Goal: Task Accomplishment & Management: Complete application form

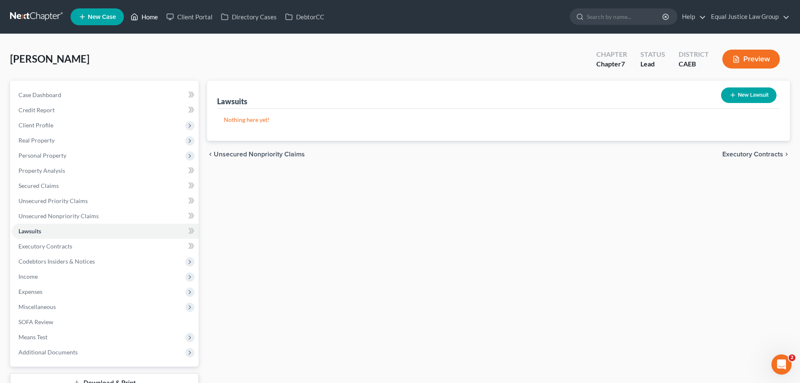
drag, startPoint x: 143, startPoint y: 12, endPoint x: 163, endPoint y: 27, distance: 25.1
click at [143, 12] on link "Home" at bounding box center [144, 16] width 36 height 15
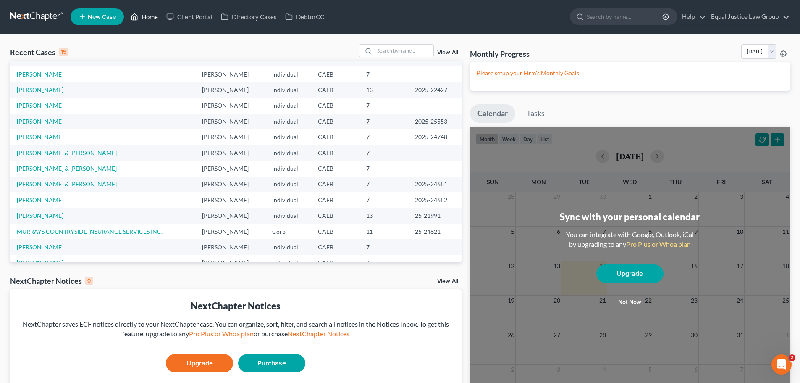
scroll to position [58, 0]
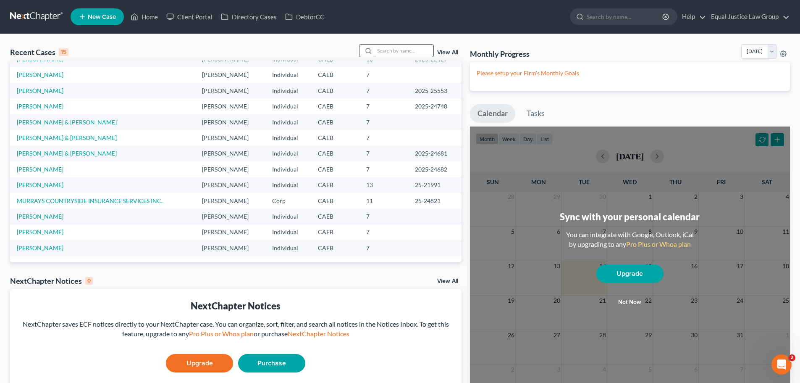
click at [383, 50] on input "search" at bounding box center [404, 51] width 59 height 12
type input "[PERSON_NAME]"
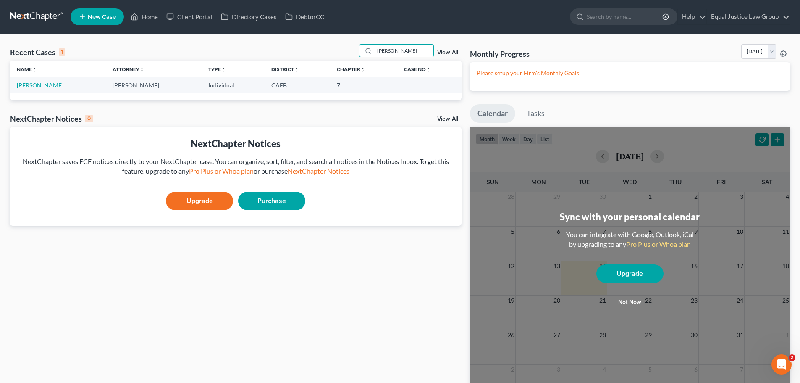
click at [34, 82] on link "[PERSON_NAME]" at bounding box center [40, 84] width 47 height 7
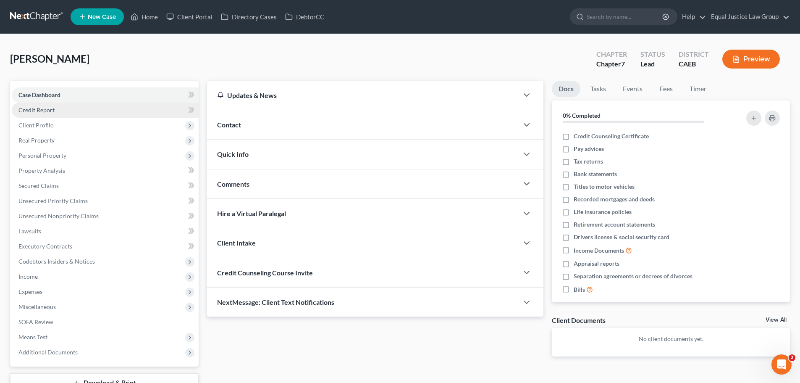
click at [48, 109] on span "Credit Report" at bounding box center [36, 109] width 36 height 7
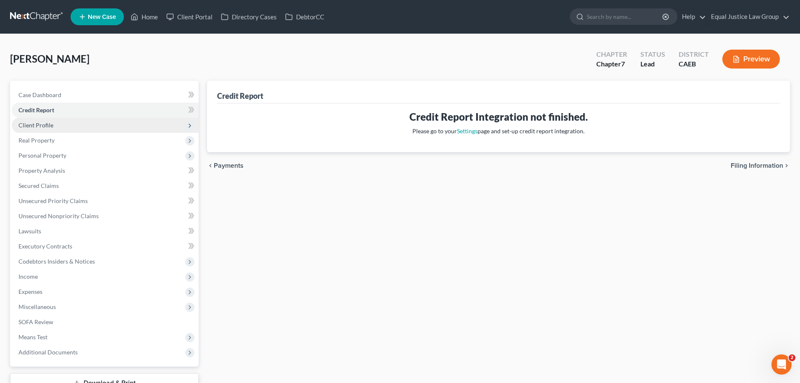
click at [45, 125] on span "Client Profile" at bounding box center [35, 124] width 35 height 7
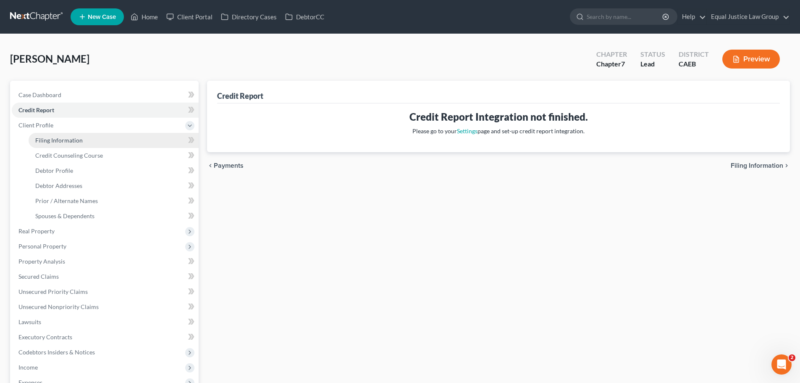
click at [66, 144] on link "Filing Information" at bounding box center [114, 140] width 170 height 15
select select "1"
select select "0"
select select "8"
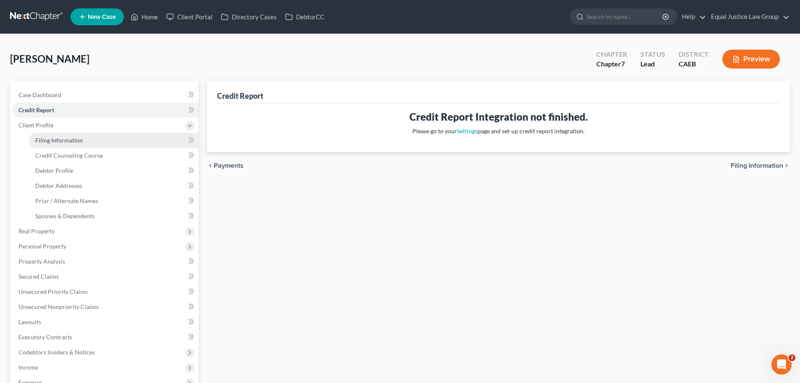
select select "0"
select select "4"
select select "0"
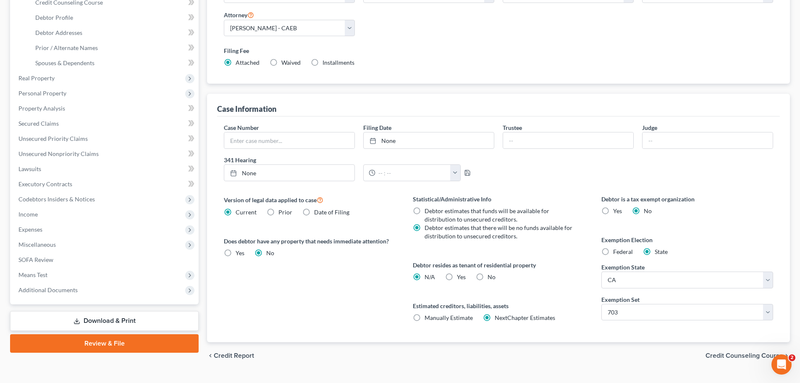
scroll to position [168, 0]
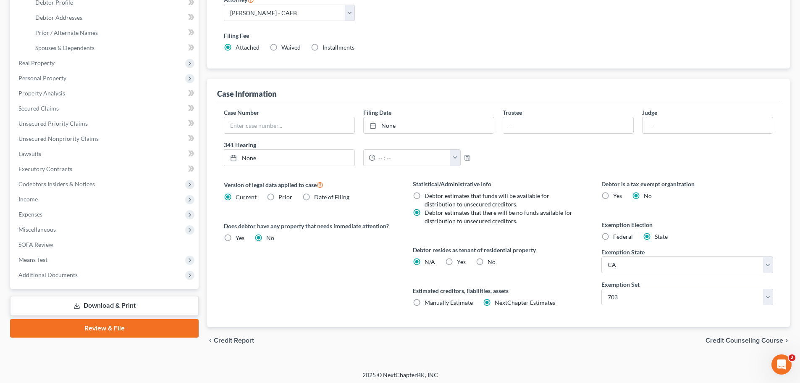
click at [748, 341] on span "Credit Counseling Course" at bounding box center [745, 340] width 78 height 7
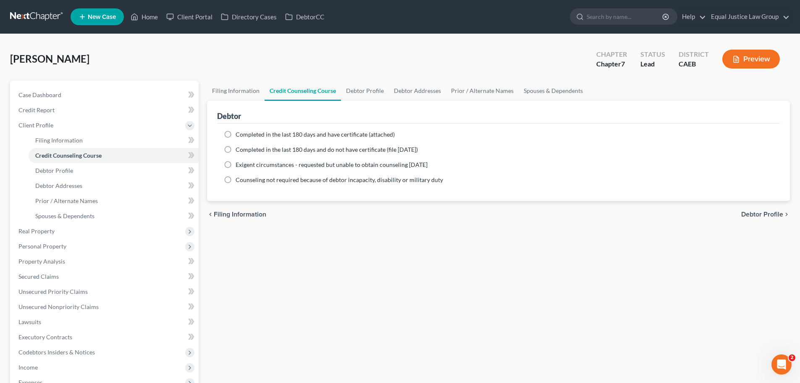
click at [256, 134] on span "Completed in the last 180 days and have certificate (attached)" at bounding box center [315, 134] width 159 height 7
click at [244, 134] on input "Completed in the last 180 days and have certificate (attached)" at bounding box center [241, 132] width 5 height 5
radio input "true"
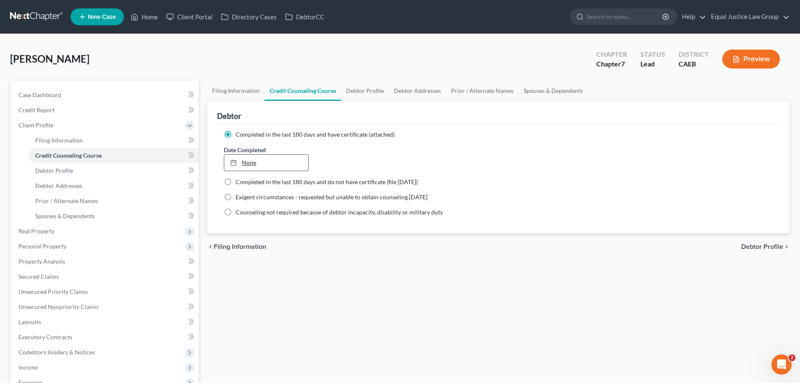
click at [252, 160] on link "None" at bounding box center [266, 163] width 84 height 16
type input "[DATE]"
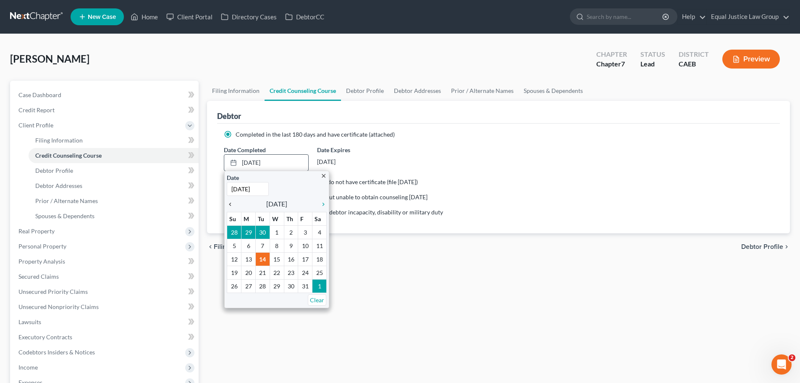
click at [229, 202] on icon "chevron_left" at bounding box center [232, 204] width 11 height 7
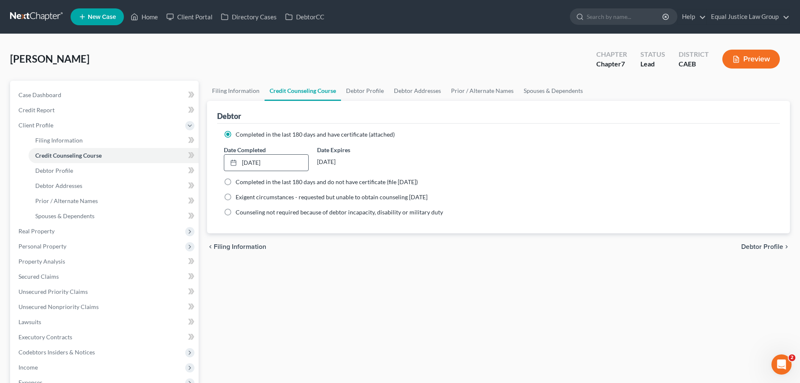
click at [770, 246] on span "Debtor Profile" at bounding box center [762, 246] width 42 height 7
select select "0"
select select "4"
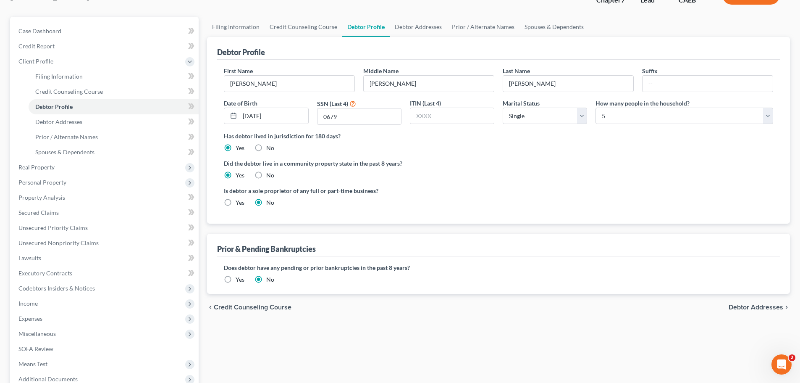
scroll to position [126, 0]
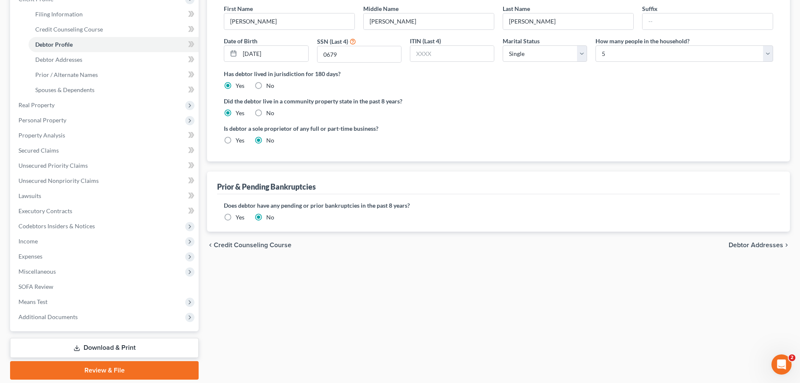
click at [757, 244] on span "Debtor Addresses" at bounding box center [756, 245] width 55 height 7
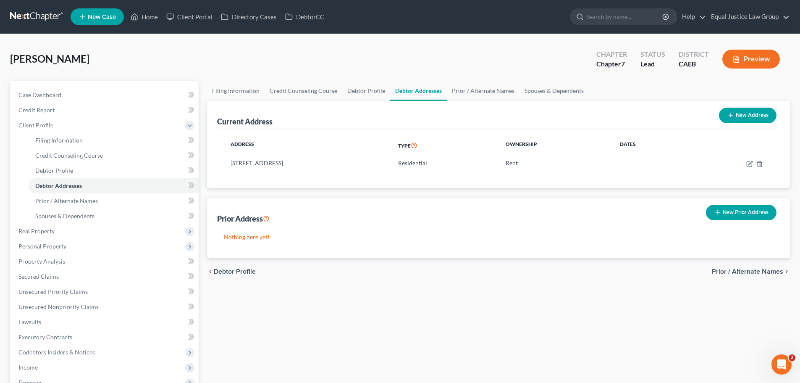
click at [755, 271] on span "Prior / Alternate Names" at bounding box center [747, 271] width 71 height 7
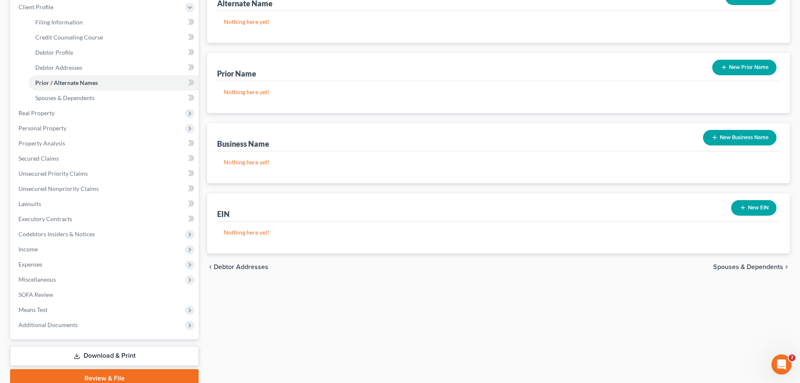
scroll to position [126, 0]
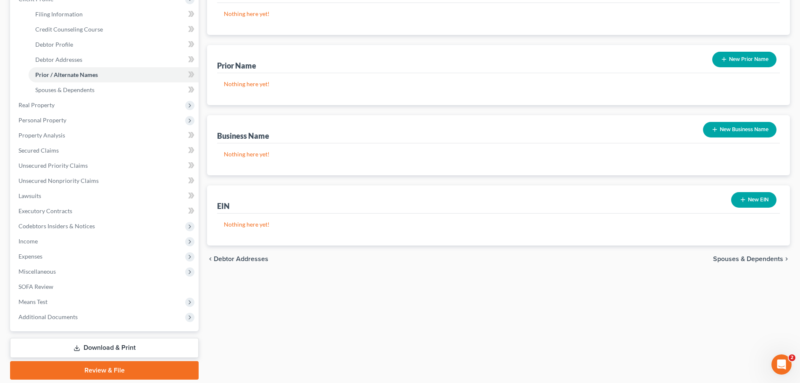
click at [731, 257] on span "Spouses & Dependents" at bounding box center [748, 258] width 70 height 7
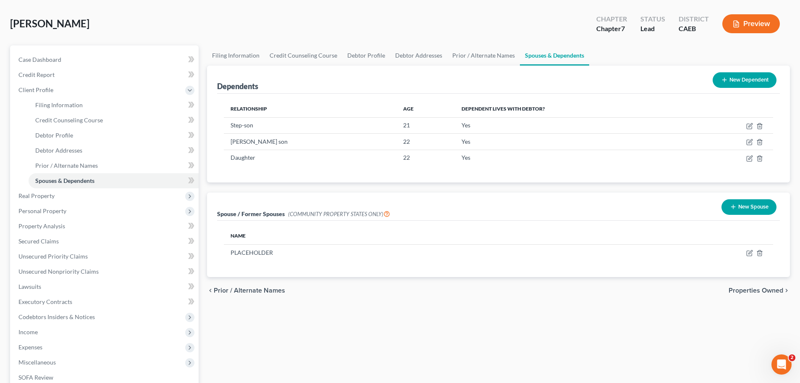
scroll to position [84, 0]
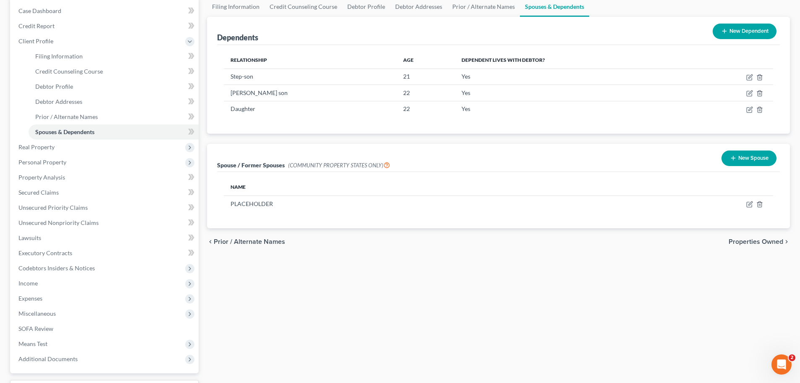
click at [746, 240] on span "Properties Owned" at bounding box center [756, 241] width 55 height 7
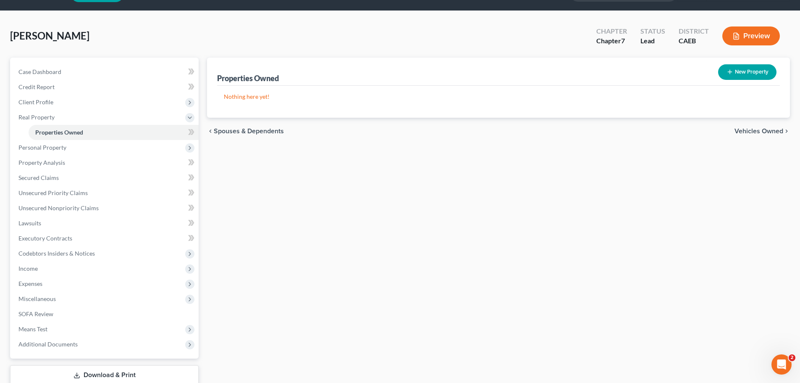
scroll to position [42, 0]
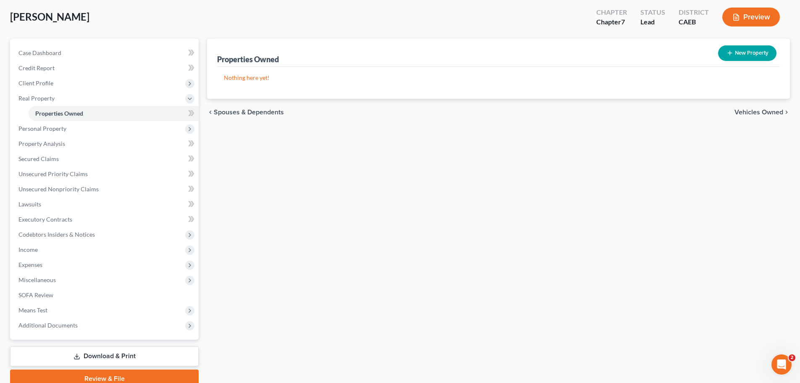
click at [742, 109] on span "Vehicles Owned" at bounding box center [759, 112] width 49 height 7
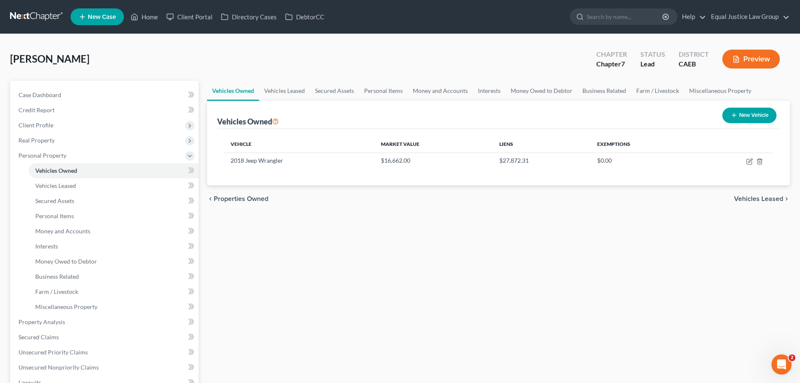
click at [752, 198] on span "Vehicles Leased" at bounding box center [758, 198] width 49 height 7
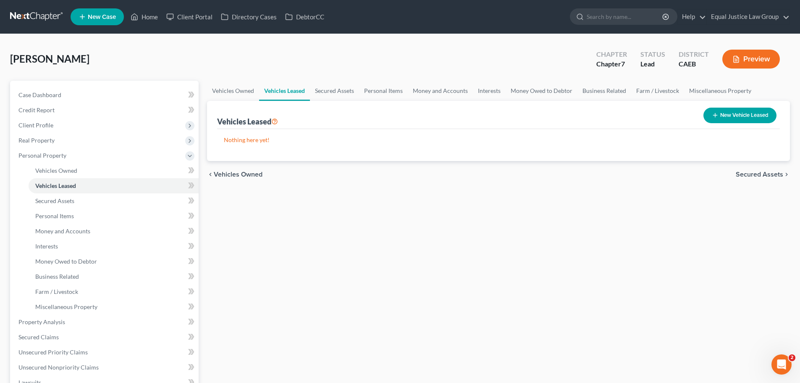
click at [758, 176] on span "Secured Assets" at bounding box center [759, 174] width 47 height 7
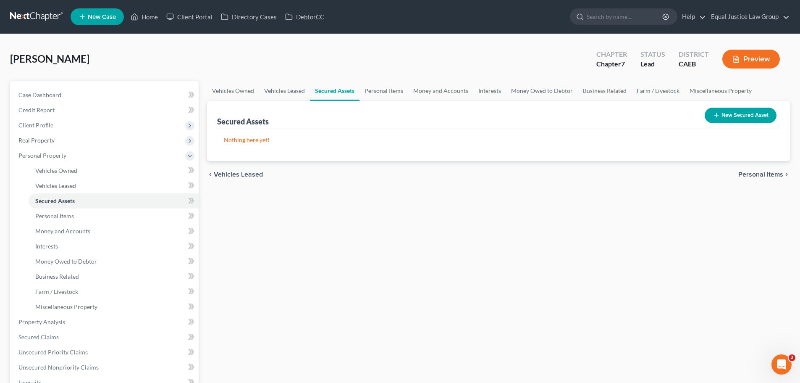
click at [757, 173] on span "Personal Items" at bounding box center [760, 174] width 45 height 7
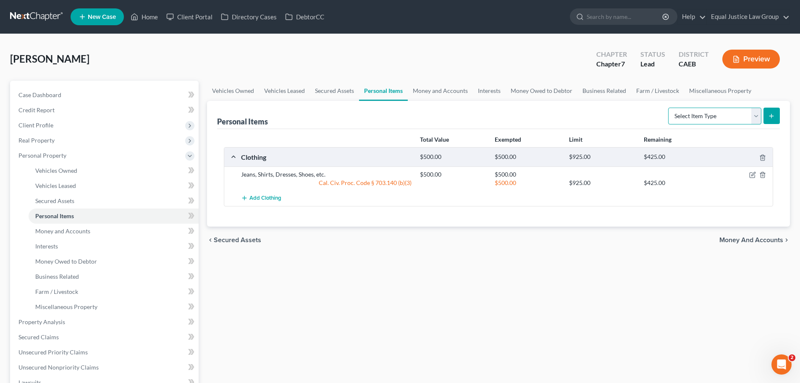
click at [758, 114] on select "Select Item Type Clothing Collectibles Of Value Electronics Firearms Household …" at bounding box center [714, 116] width 93 height 17
click at [669, 108] on select "Select Item Type Clothing Collectibles Of Value Electronics Firearms Household …" at bounding box center [714, 116] width 93 height 17
click at [757, 116] on select "Select Item Type Clothing Collectibles Of Value Electronics Firearms Household …" at bounding box center [714, 116] width 93 height 17
select select "household_goods"
click at [669, 108] on select "Select Item Type Clothing Collectibles Of Value Electronics Firearms Household …" at bounding box center [714, 116] width 93 height 17
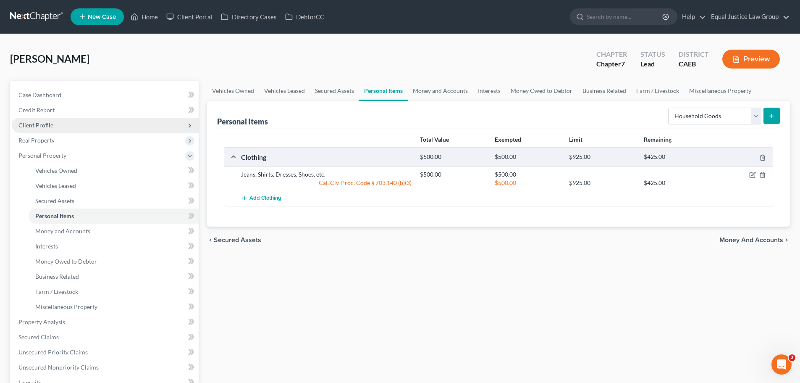
click at [41, 122] on span "Client Profile" at bounding box center [35, 124] width 35 height 7
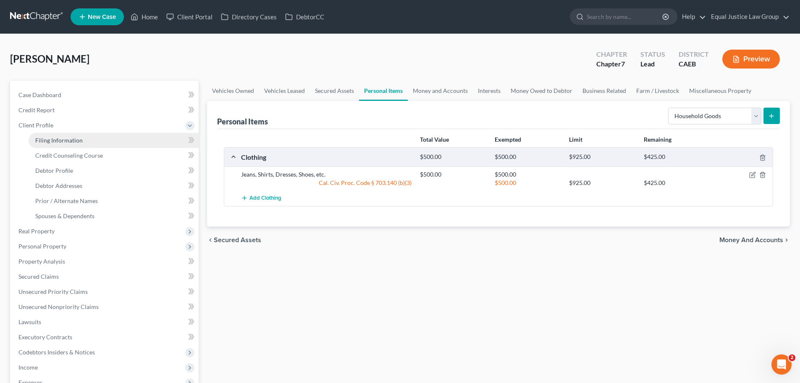
click at [73, 139] on span "Filing Information" at bounding box center [58, 140] width 47 height 7
select select "1"
select select "0"
select select "8"
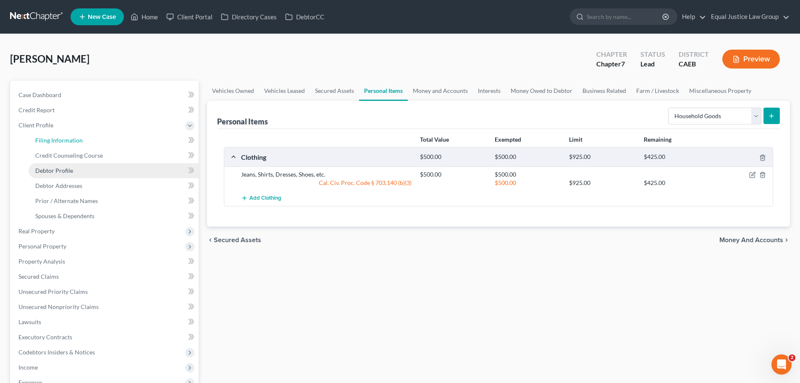
select select "0"
select select "4"
select select "0"
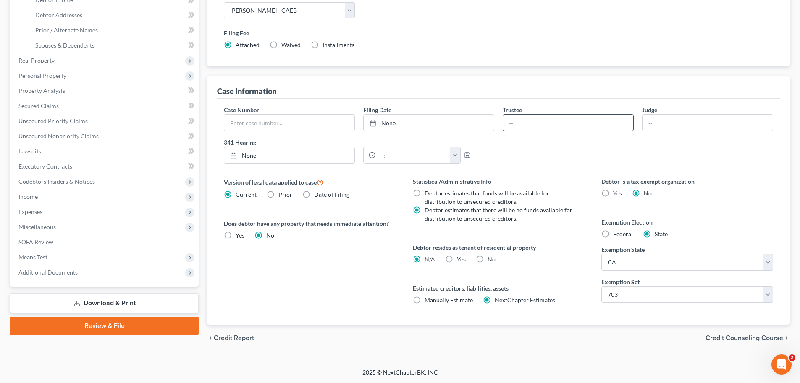
scroll to position [171, 0]
click at [753, 336] on span "Credit Counseling Course" at bounding box center [745, 337] width 78 height 7
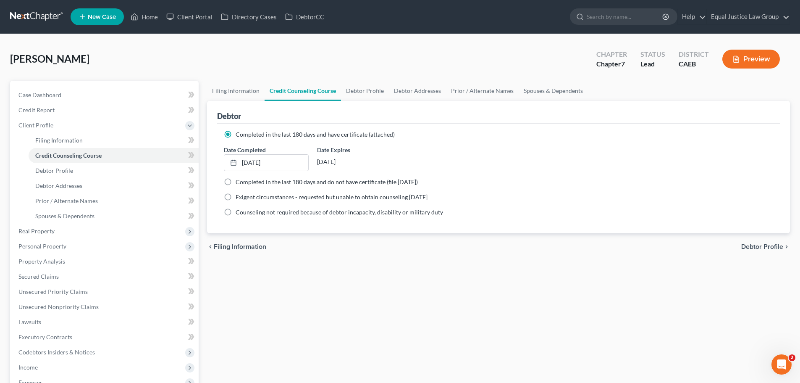
click at [757, 244] on span "Debtor Profile" at bounding box center [762, 246] width 42 height 7
select select "0"
select select "4"
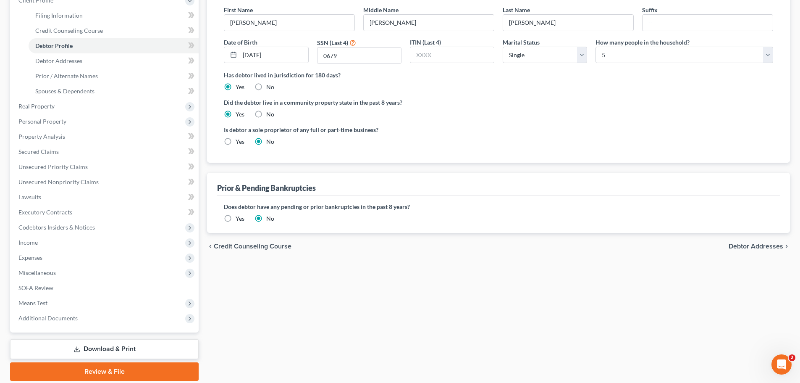
scroll to position [126, 0]
click at [764, 244] on span "Debtor Addresses" at bounding box center [756, 245] width 55 height 7
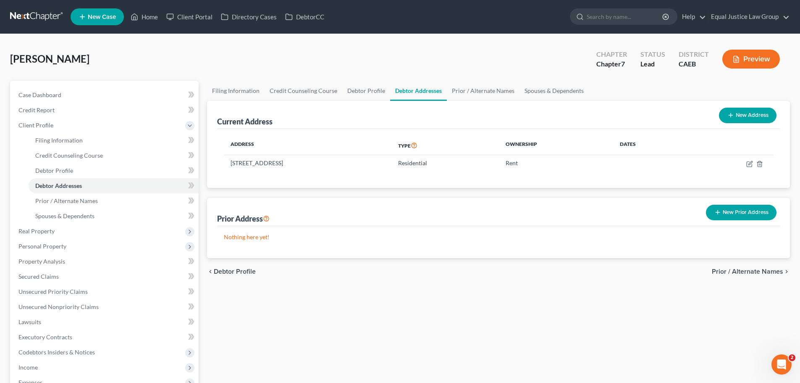
click at [754, 269] on span "Prior / Alternate Names" at bounding box center [747, 271] width 71 height 7
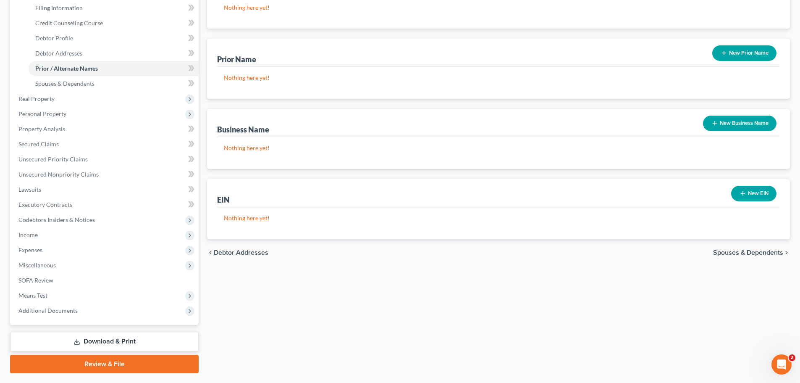
scroll to position [155, 0]
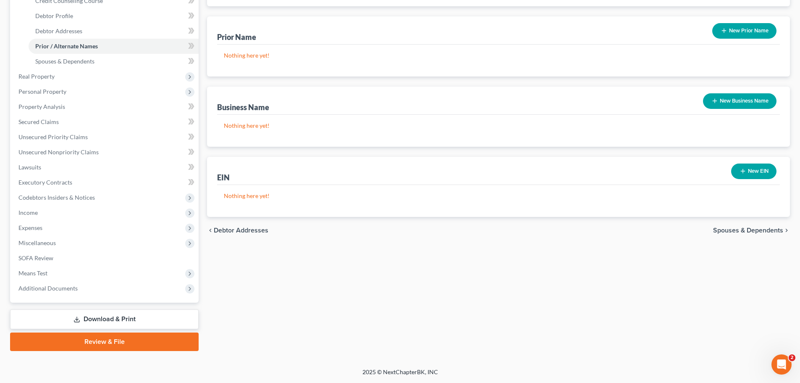
click at [754, 232] on span "Spouses & Dependents" at bounding box center [748, 230] width 70 height 7
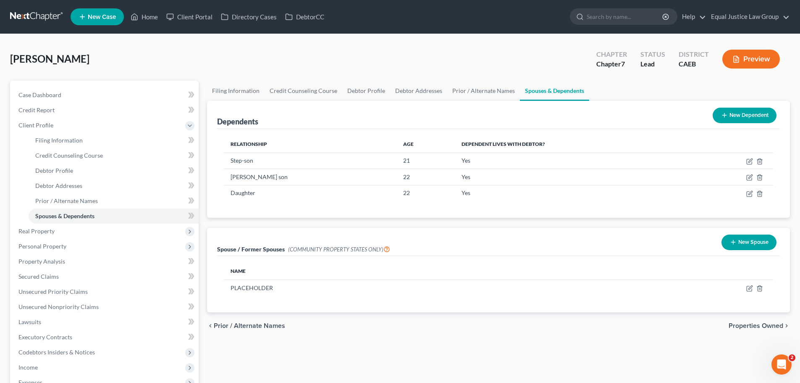
click at [755, 326] on span "Properties Owned" at bounding box center [756, 325] width 55 height 7
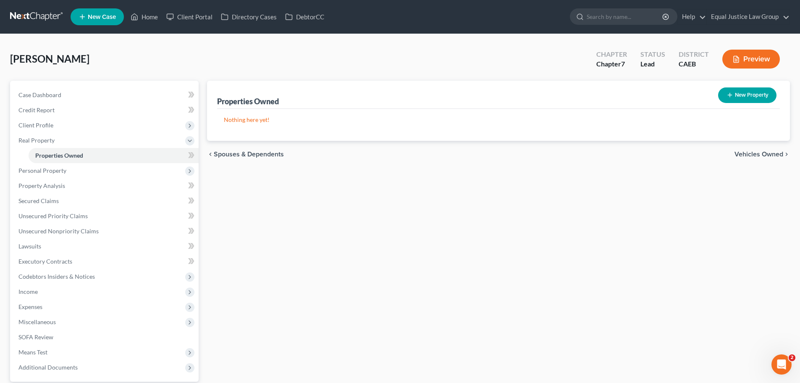
click at [235, 149] on div "chevron_left Spouses & Dependents Vehicles Owned chevron_right" at bounding box center [498, 154] width 583 height 27
click at [237, 155] on span "Spouses & Dependents" at bounding box center [249, 154] width 70 height 7
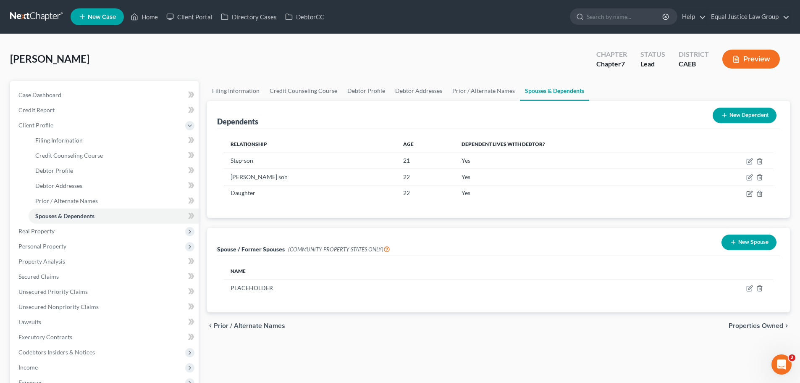
click at [749, 325] on span "Properties Owned" at bounding box center [756, 325] width 55 height 7
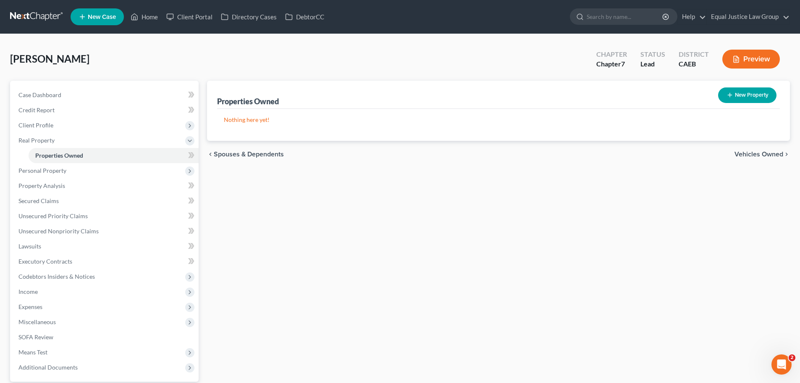
click at [755, 155] on span "Vehicles Owned" at bounding box center [759, 154] width 49 height 7
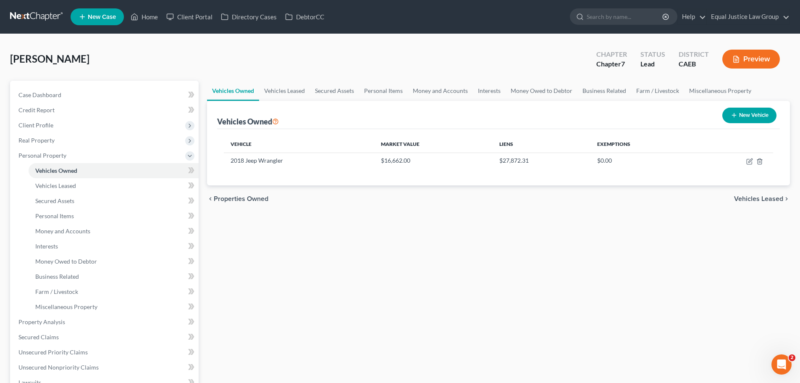
click at [753, 197] on span "Vehicles Leased" at bounding box center [758, 198] width 49 height 7
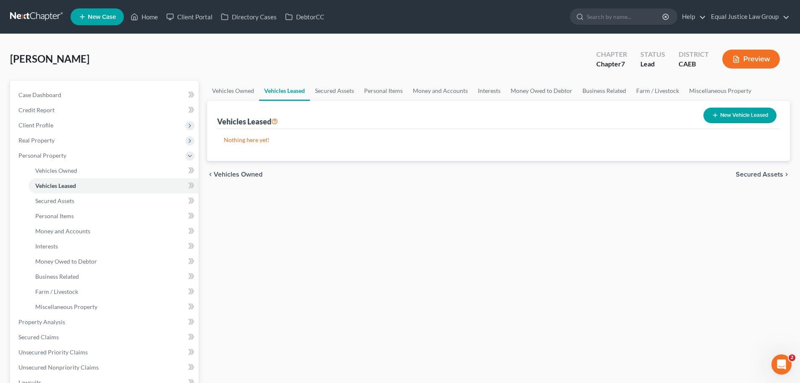
click at [245, 171] on span "Vehicles Owned" at bounding box center [238, 174] width 49 height 7
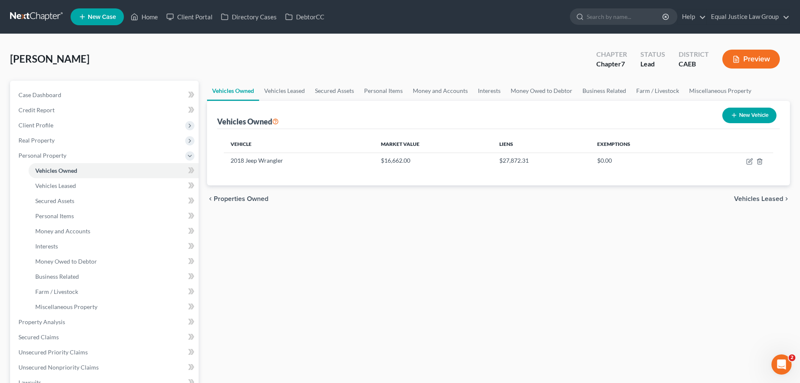
click at [750, 196] on span "Vehicles Leased" at bounding box center [758, 198] width 49 height 7
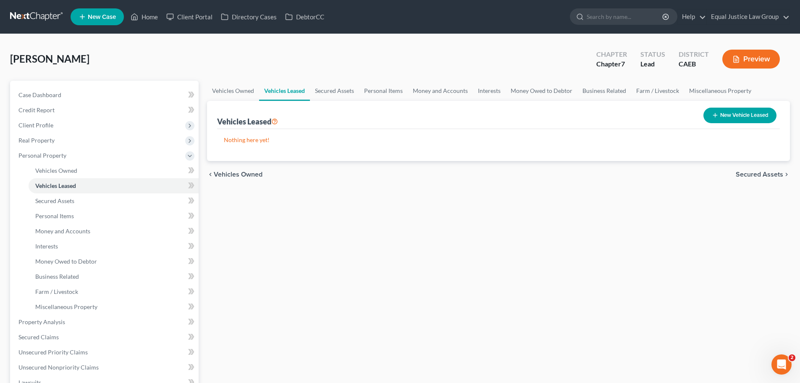
click at [756, 172] on span "Secured Assets" at bounding box center [759, 174] width 47 height 7
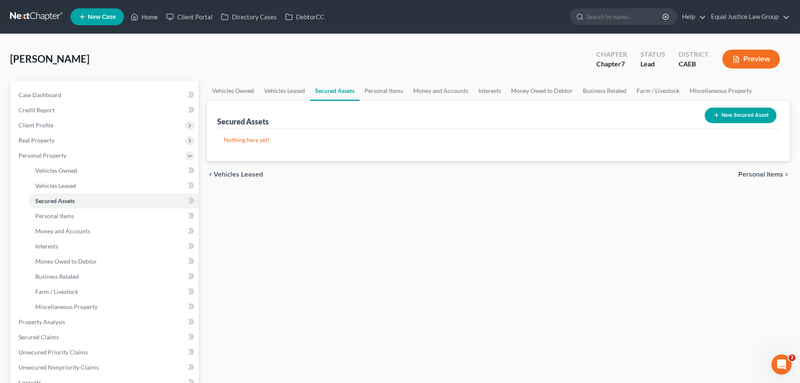
click at [756, 172] on span "Personal Items" at bounding box center [760, 174] width 45 height 7
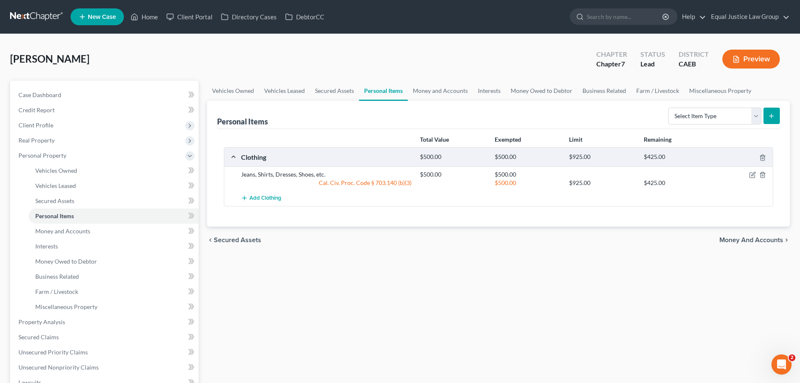
click at [746, 238] on span "Money and Accounts" at bounding box center [752, 240] width 64 height 7
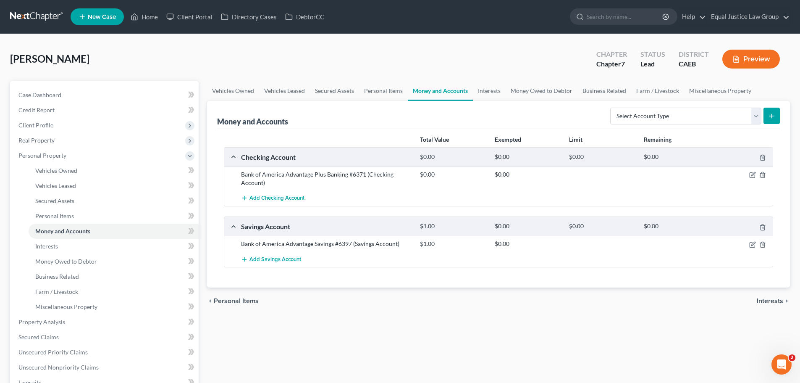
click at [769, 299] on span "Interests" at bounding box center [770, 300] width 26 height 7
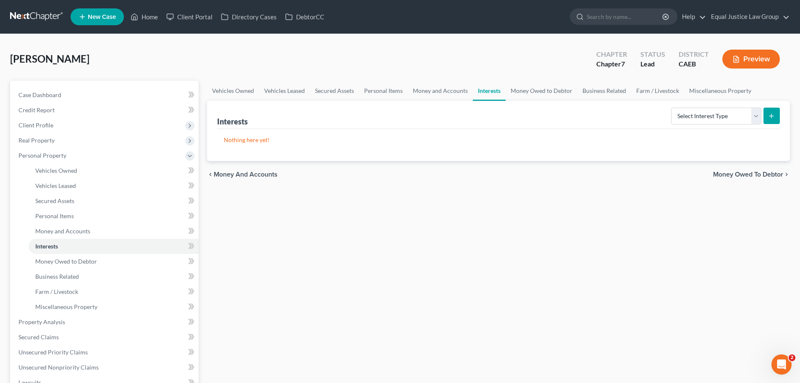
click at [743, 171] on span "Money Owed to Debtor" at bounding box center [748, 174] width 70 height 7
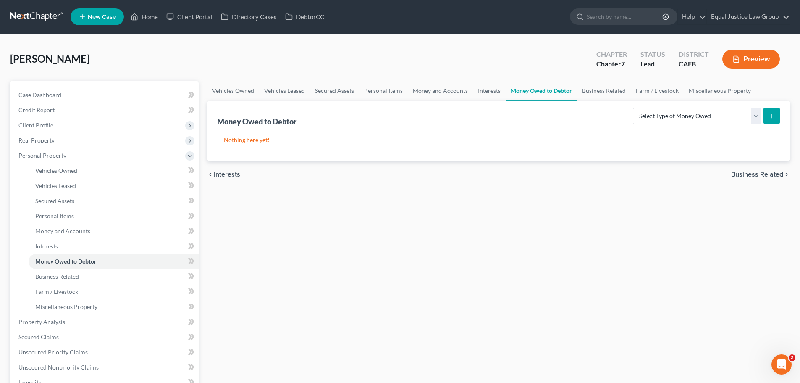
click at [753, 172] on span "Business Related" at bounding box center [757, 174] width 52 height 7
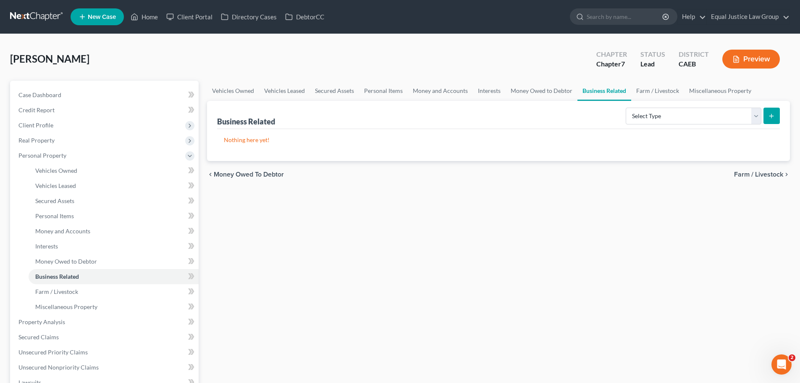
click at [753, 172] on span "Farm / Livestock" at bounding box center [758, 174] width 49 height 7
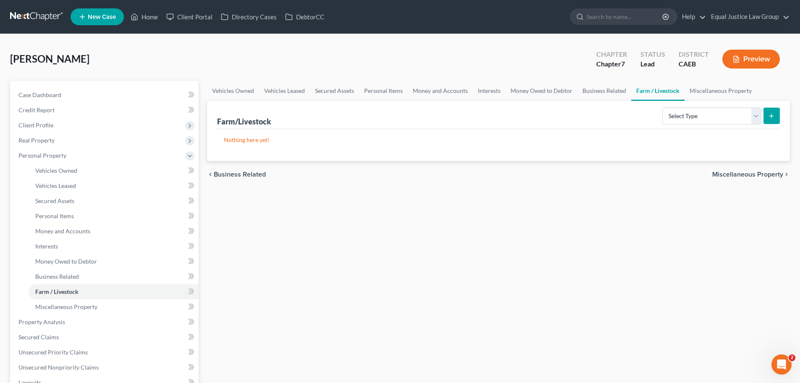
click at [753, 172] on span "Miscellaneous Property" at bounding box center [747, 174] width 71 height 7
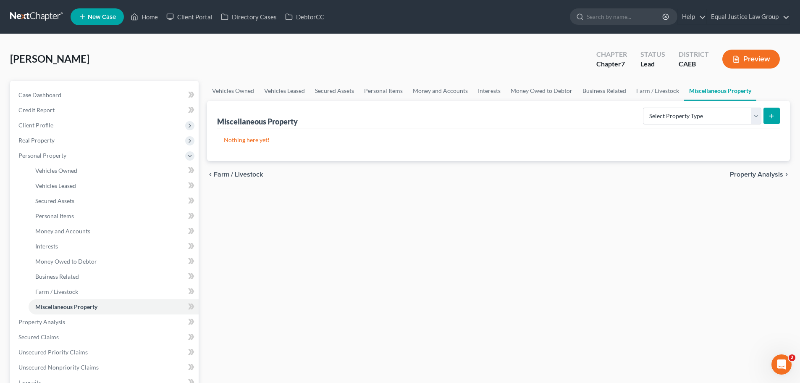
click at [753, 173] on span "Property Analysis" at bounding box center [756, 174] width 53 height 7
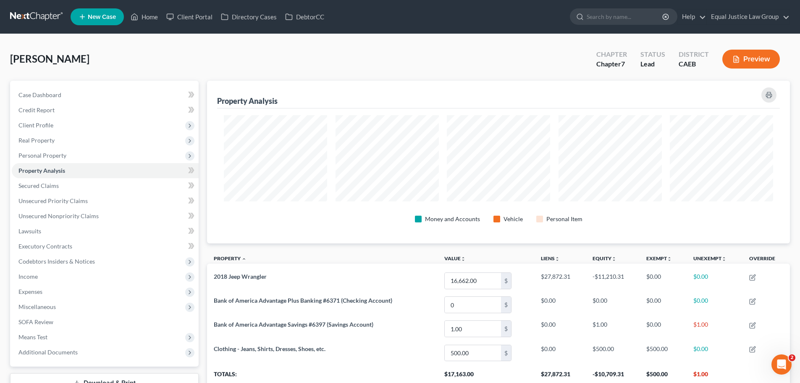
scroll to position [163, 583]
drag, startPoint x: 43, startPoint y: 187, endPoint x: 47, endPoint y: 202, distance: 14.8
click at [43, 187] on span "Secured Claims" at bounding box center [38, 185] width 40 height 7
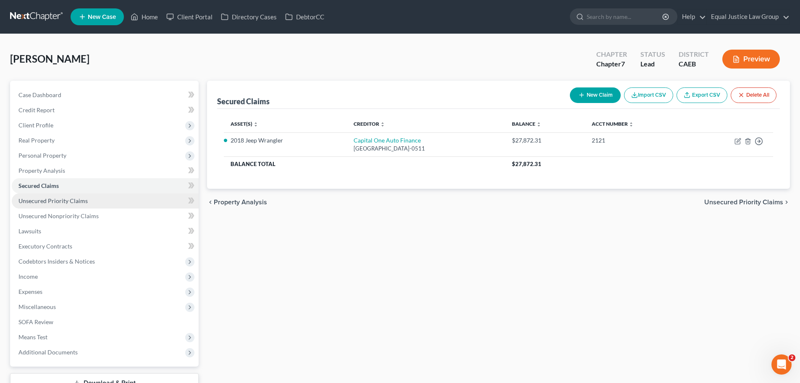
click at [47, 202] on span "Unsecured Priority Claims" at bounding box center [52, 200] width 69 height 7
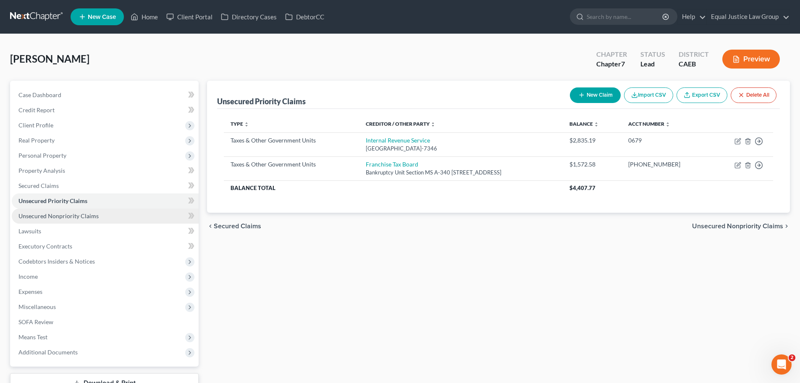
click at [56, 217] on span "Unsecured Nonpriority Claims" at bounding box center [58, 215] width 80 height 7
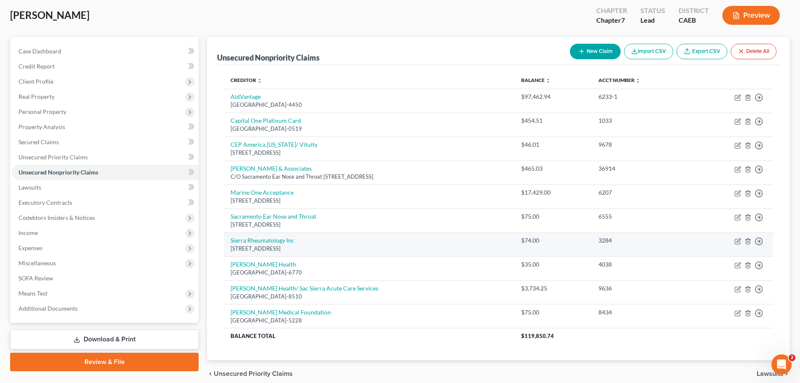
scroll to position [80, 0]
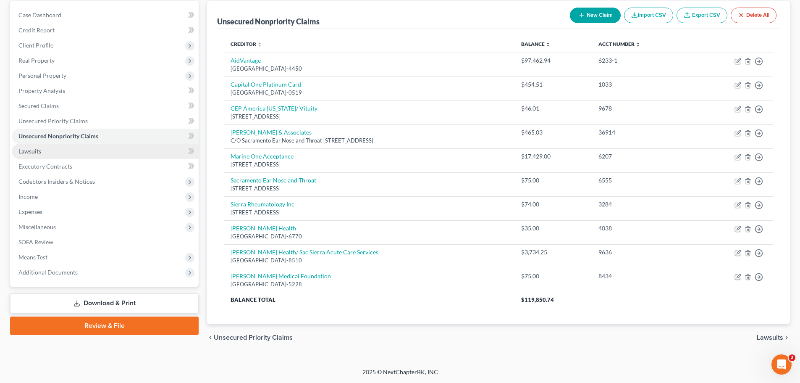
click at [30, 153] on span "Lawsuits" at bounding box center [29, 150] width 23 height 7
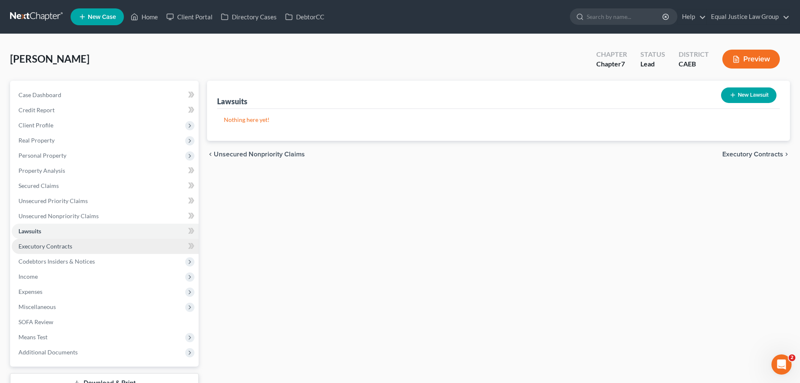
click at [66, 245] on span "Executory Contracts" at bounding box center [45, 245] width 54 height 7
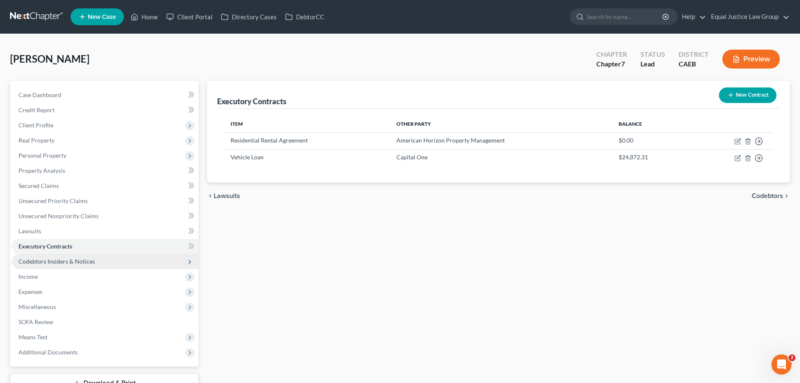
click at [56, 259] on span "Codebtors Insiders & Notices" at bounding box center [56, 261] width 76 height 7
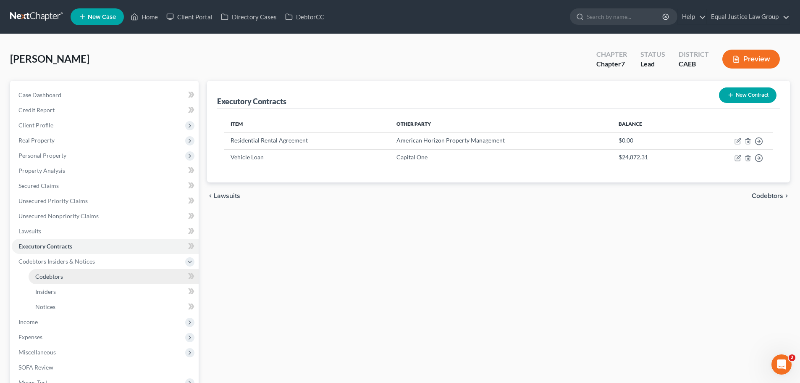
click at [58, 277] on span "Codebtors" at bounding box center [49, 276] width 28 height 7
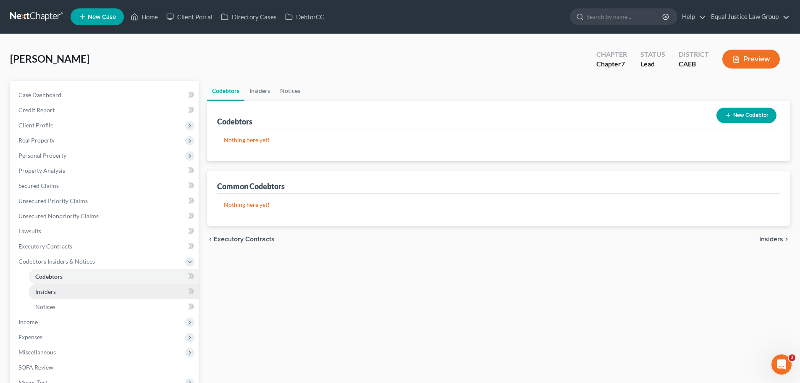
click at [51, 289] on span "Insiders" at bounding box center [45, 291] width 21 height 7
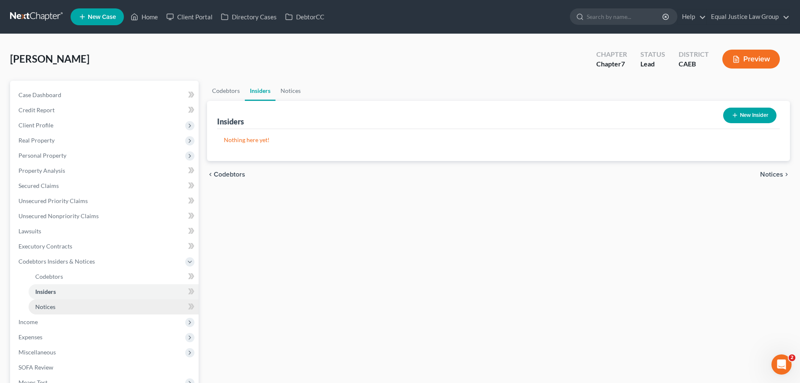
click at [53, 304] on span "Notices" at bounding box center [45, 306] width 20 height 7
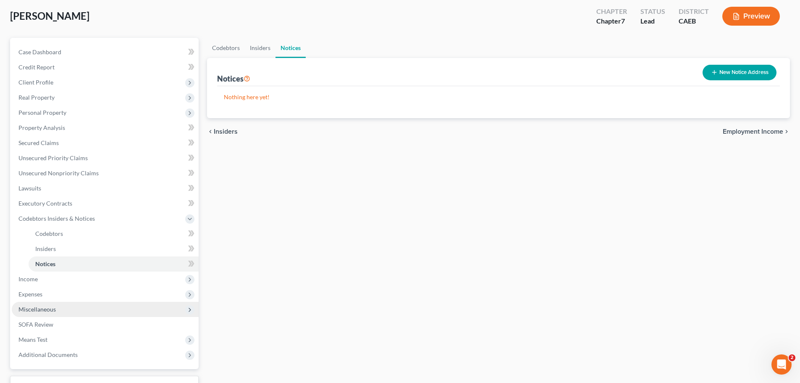
scroll to position [84, 0]
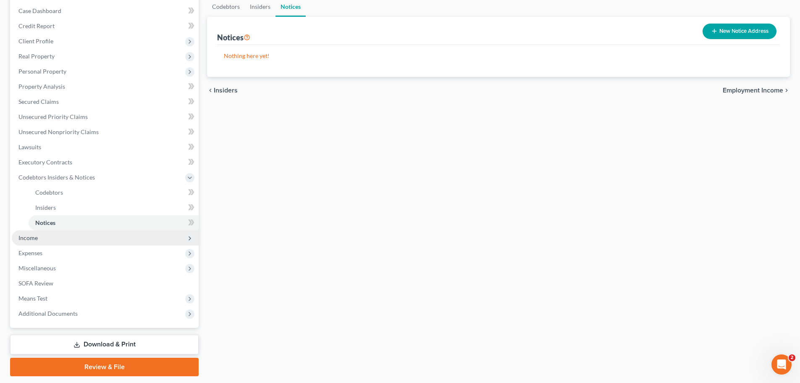
drag, startPoint x: 29, startPoint y: 242, endPoint x: 43, endPoint y: 247, distance: 14.5
click at [29, 242] on span "Income" at bounding box center [105, 237] width 187 height 15
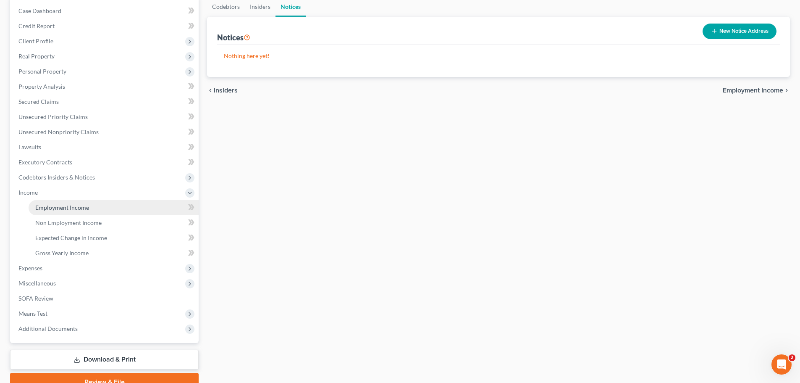
click at [64, 202] on link "Employment Income" at bounding box center [114, 207] width 170 height 15
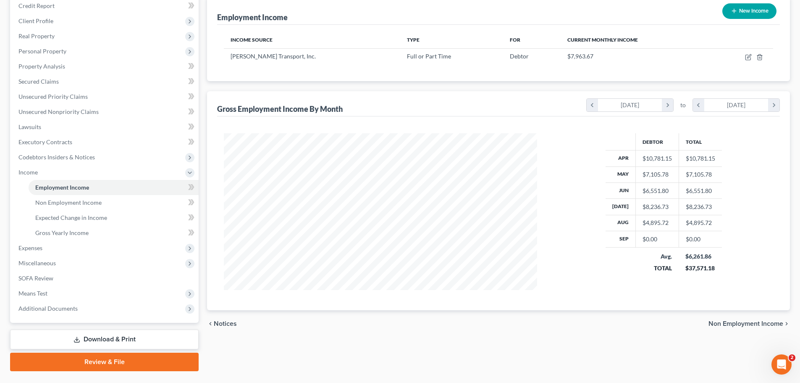
scroll to position [124, 0]
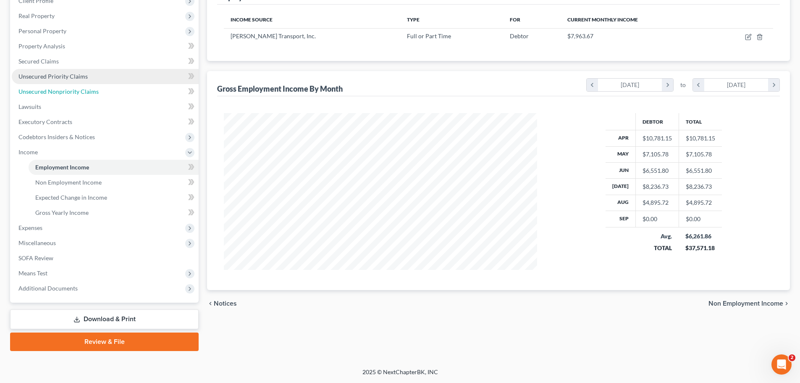
drag, startPoint x: 66, startPoint y: 93, endPoint x: 68, endPoint y: 80, distance: 12.9
click at [66, 93] on span "Unsecured Nonpriority Claims" at bounding box center [58, 91] width 80 height 7
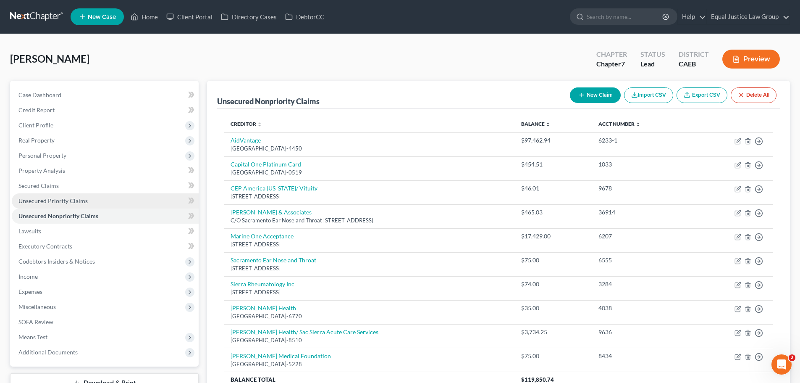
click at [78, 199] on span "Unsecured Priority Claims" at bounding box center [52, 200] width 69 height 7
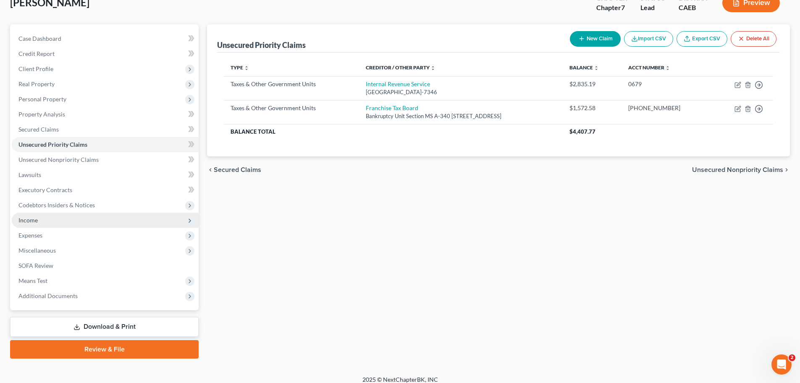
scroll to position [64, 0]
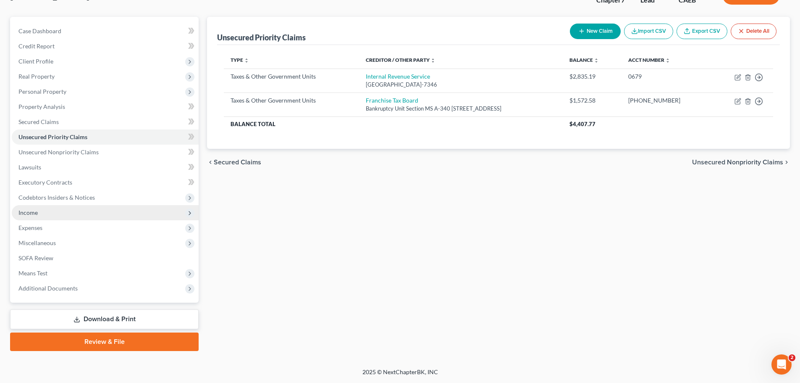
click at [44, 213] on span "Income" at bounding box center [105, 212] width 187 height 15
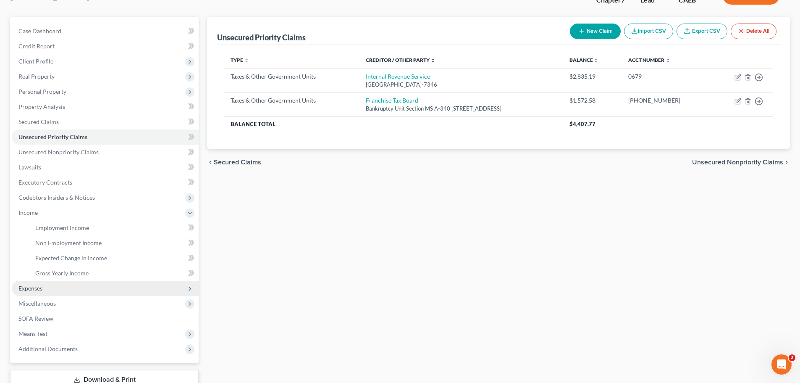
click at [42, 287] on span "Expenses" at bounding box center [30, 287] width 24 height 7
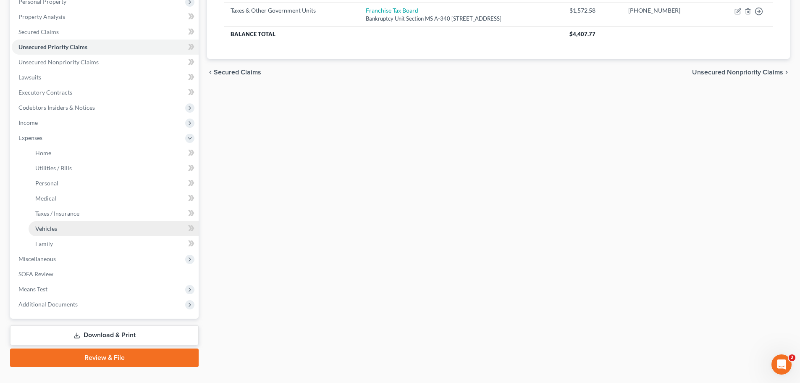
scroll to position [170, 0]
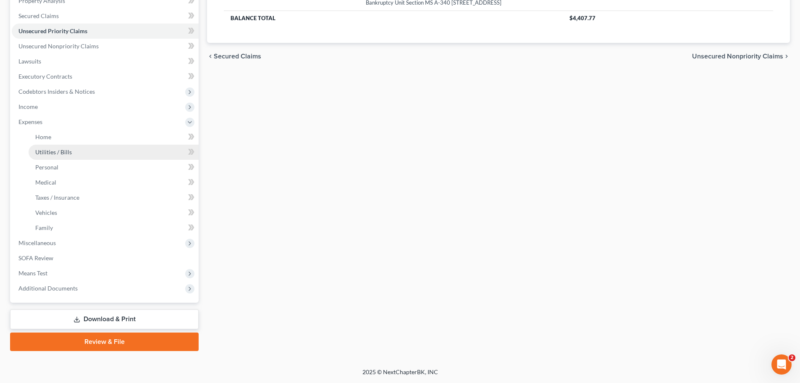
click at [65, 150] on span "Utilities / Bills" at bounding box center [53, 151] width 37 height 7
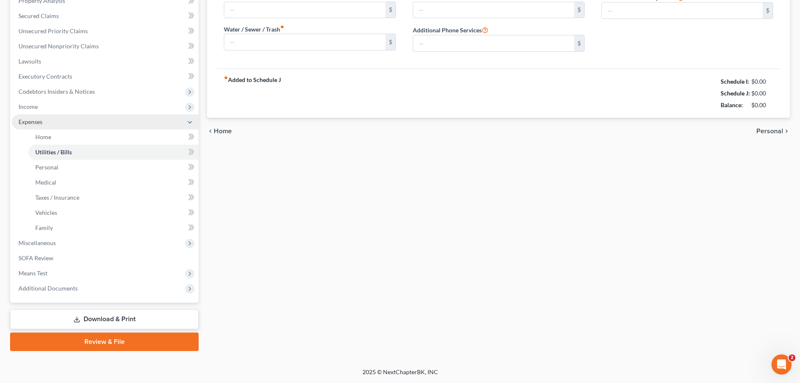
scroll to position [165, 0]
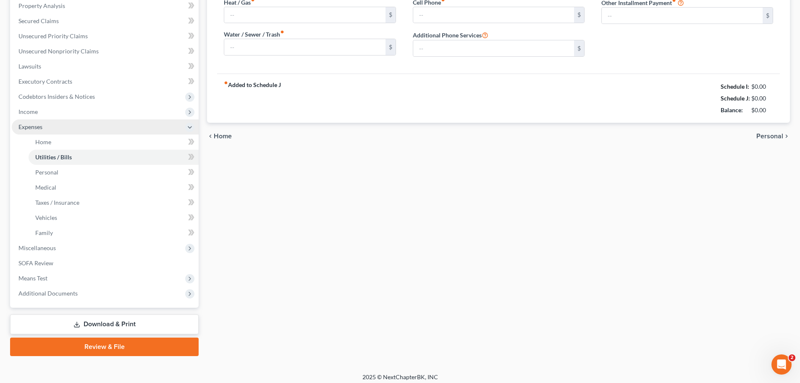
type input "400.00"
type input "125.00"
type input "95.00"
type input "175.00"
type input "350.00"
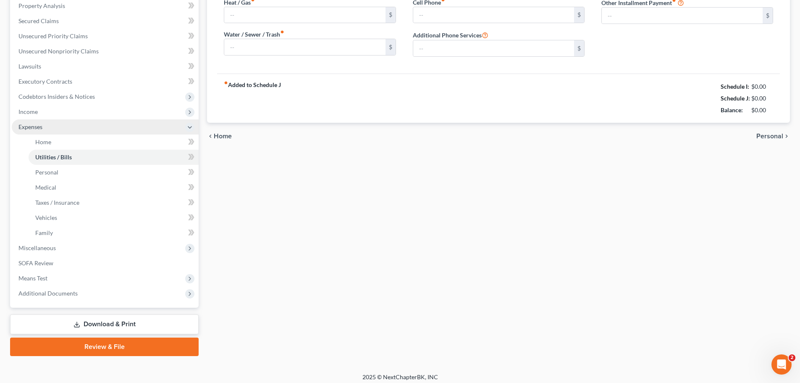
type input "0.00"
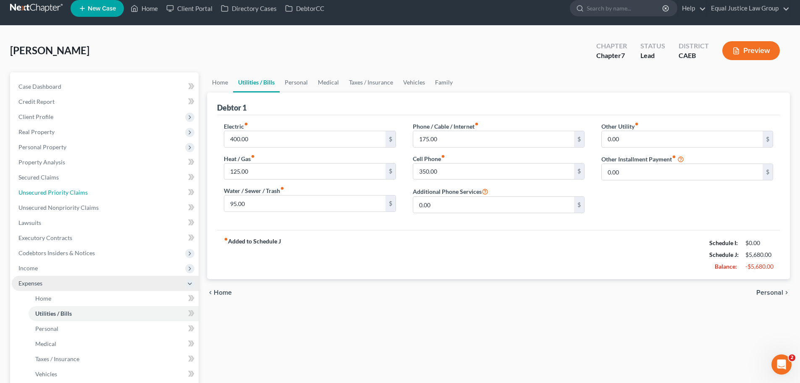
click at [60, 139] on ul "Case Dashboard Payments Invoices Payments Payments Credit Report Client Profile" at bounding box center [105, 268] width 187 height 378
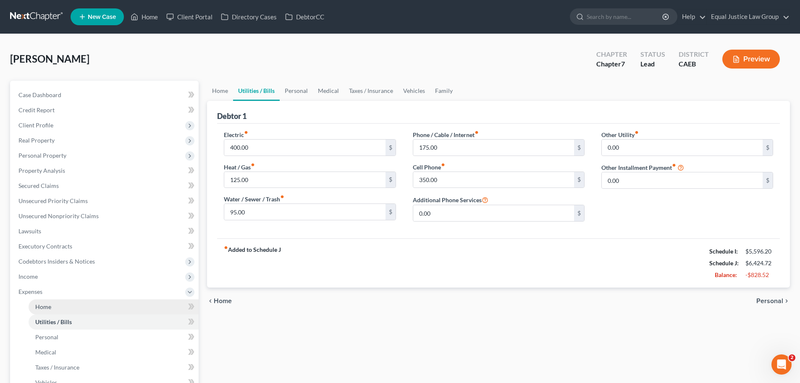
click at [71, 305] on link "Home" at bounding box center [114, 306] width 170 height 15
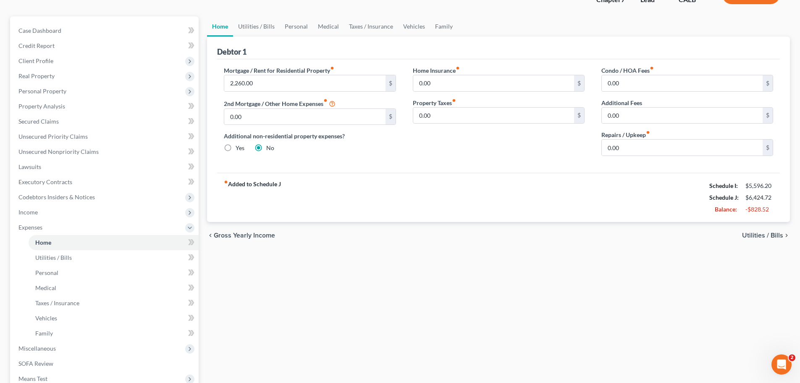
scroll to position [84, 0]
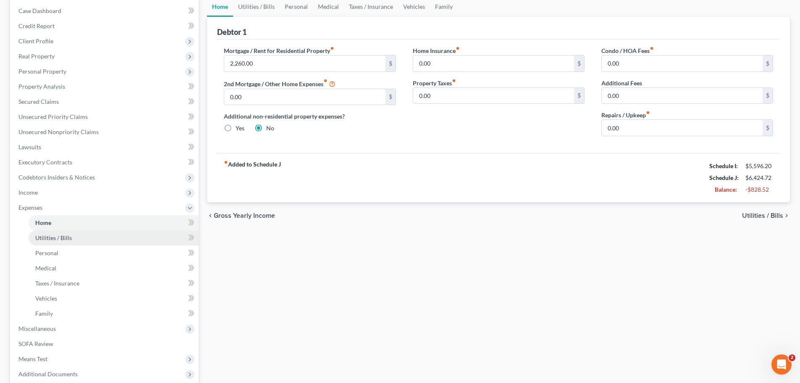
click at [53, 241] on link "Utilities / Bills" at bounding box center [114, 237] width 170 height 15
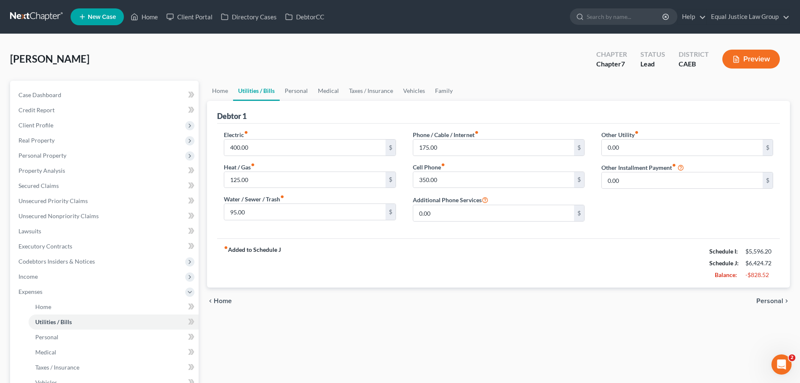
click at [773, 300] on span "Personal" at bounding box center [770, 300] width 27 height 7
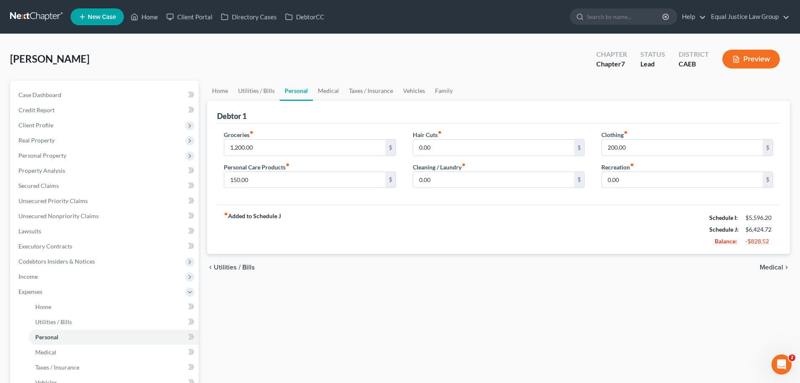
click at [778, 266] on span "Medical" at bounding box center [772, 267] width 24 height 7
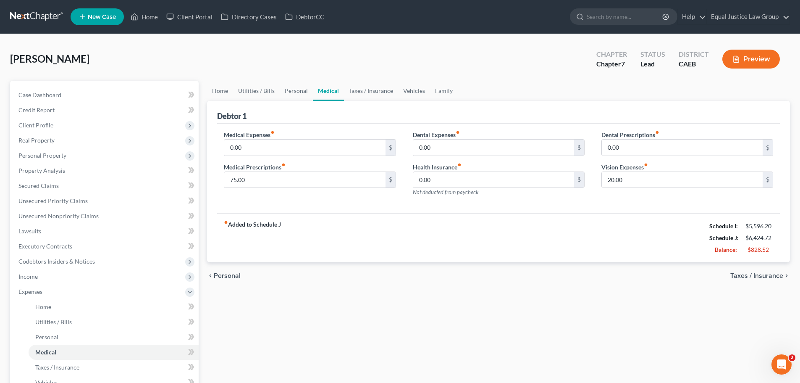
click at [770, 276] on span "Taxes / Insurance" at bounding box center [757, 275] width 53 height 7
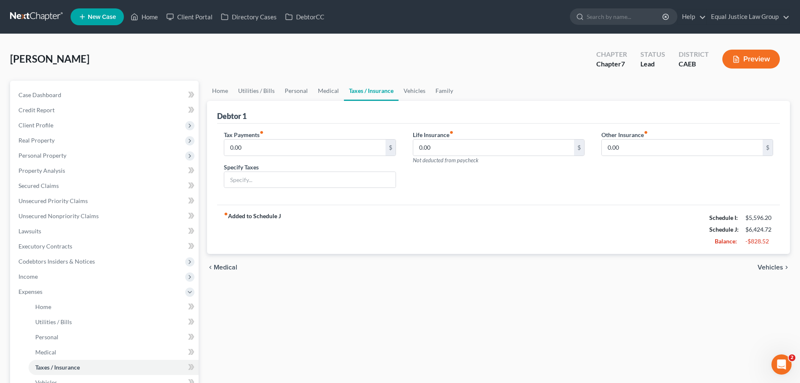
click at [772, 268] on span "Vehicles" at bounding box center [771, 267] width 26 height 7
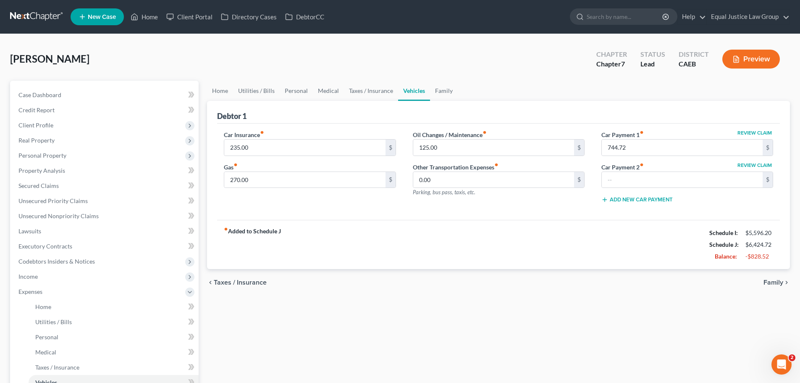
click at [776, 282] on span "Family" at bounding box center [774, 282] width 20 height 7
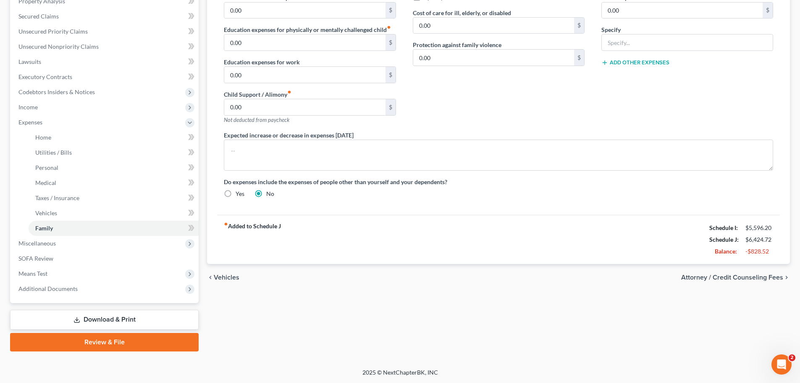
scroll to position [170, 0]
click at [769, 276] on span "Attorney / Credit Counseling Fees" at bounding box center [732, 276] width 102 height 7
select select "0"
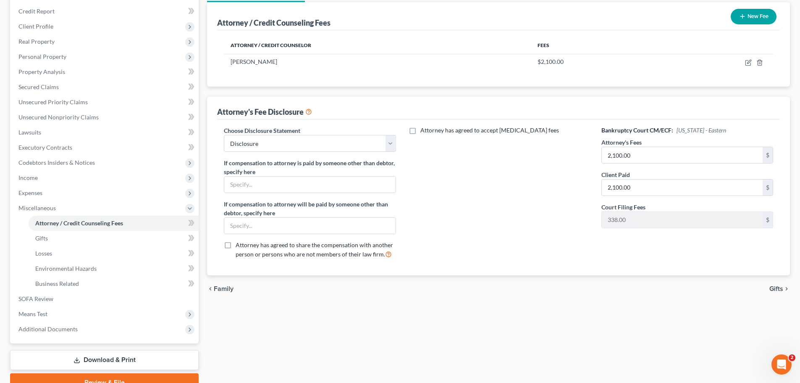
scroll to position [126, 0]
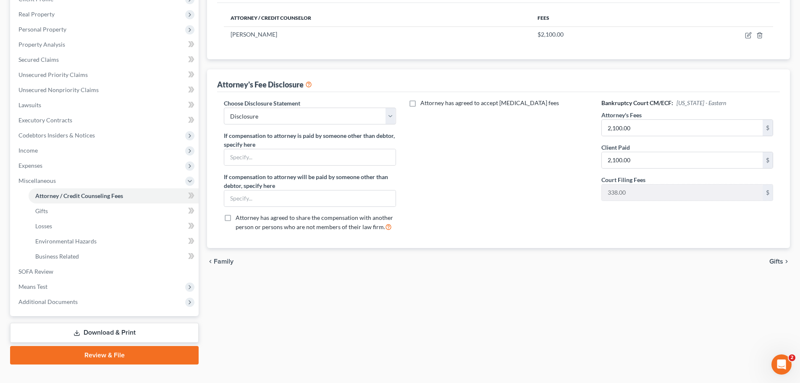
click at [780, 260] on span "Gifts" at bounding box center [777, 261] width 14 height 7
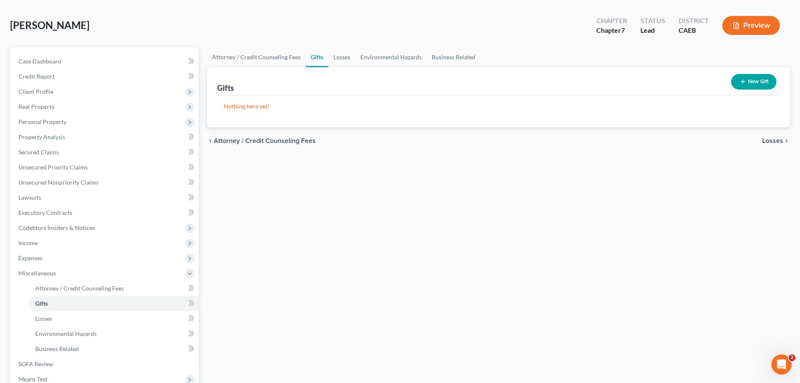
scroll to position [84, 0]
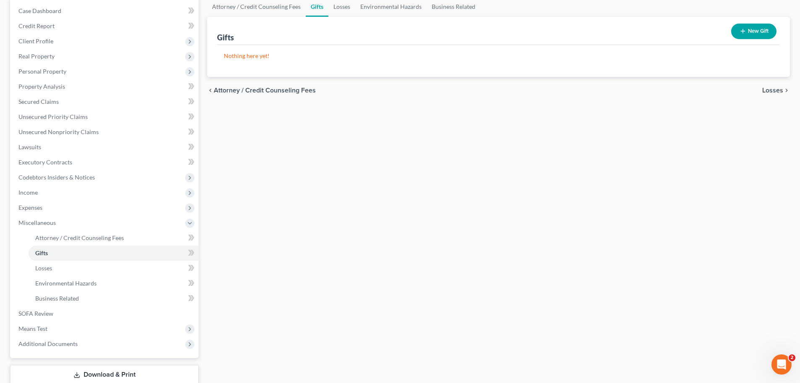
click at [777, 88] on span "Losses" at bounding box center [772, 90] width 21 height 7
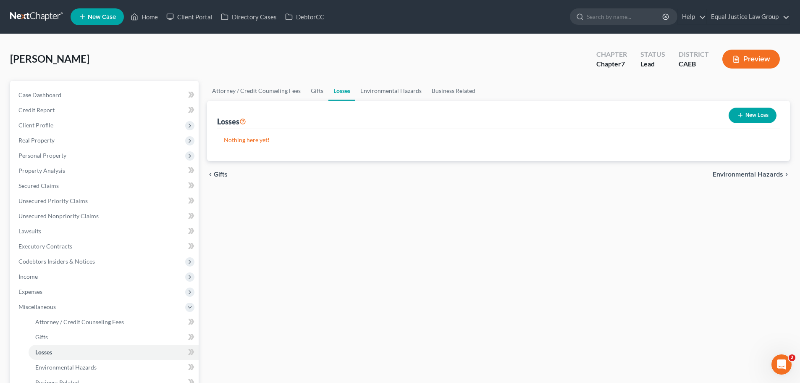
click at [766, 174] on span "Environmental Hazards" at bounding box center [748, 174] width 71 height 7
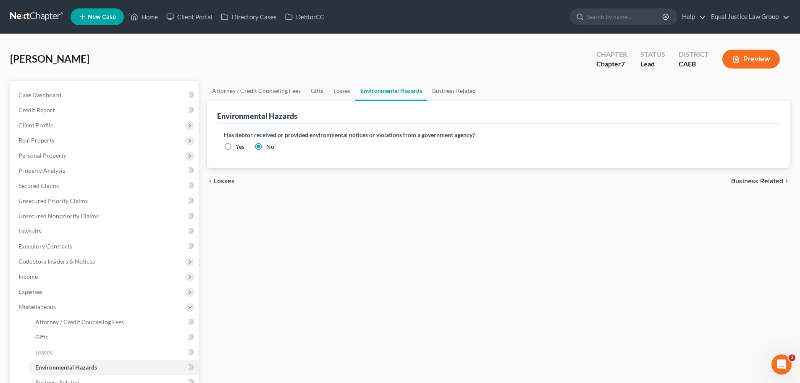
click at [766, 176] on div "chevron_left Losses Business Related chevron_right" at bounding box center [498, 181] width 583 height 27
click at [767, 180] on span "Business Related" at bounding box center [757, 181] width 52 height 7
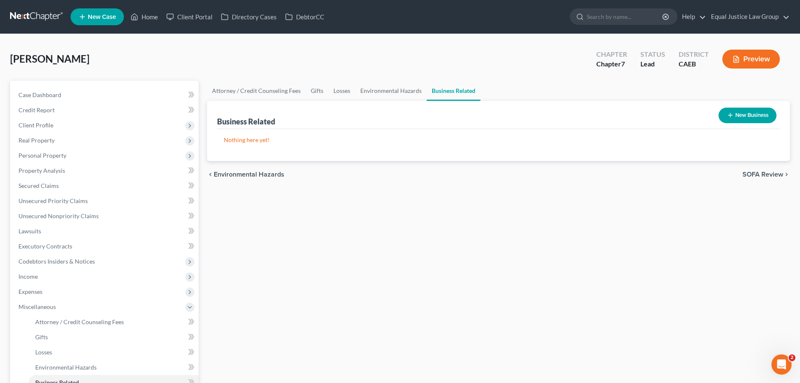
click at [767, 174] on span "SOFA Review" at bounding box center [763, 174] width 41 height 7
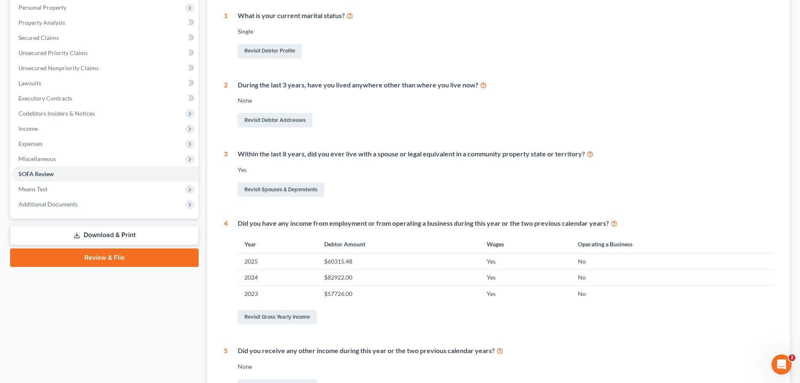
scroll to position [168, 0]
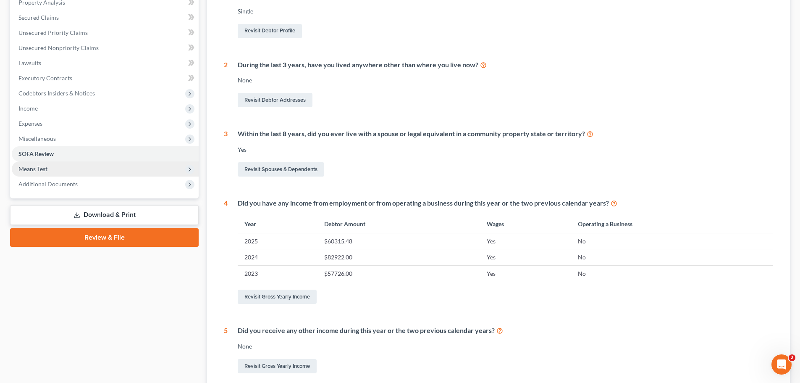
click at [48, 168] on span "Means Test" at bounding box center [105, 168] width 187 height 15
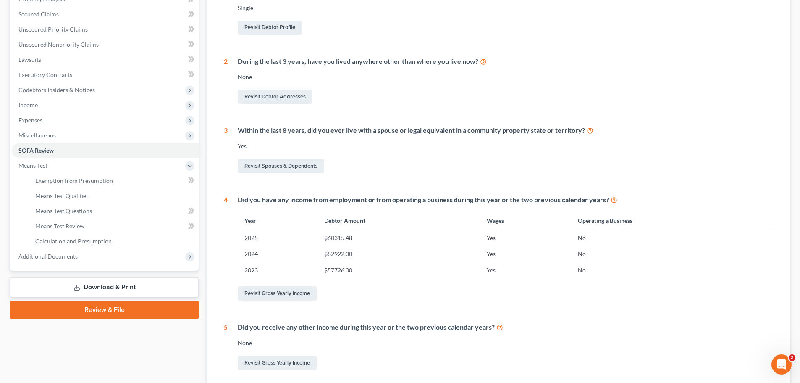
scroll to position [39, 0]
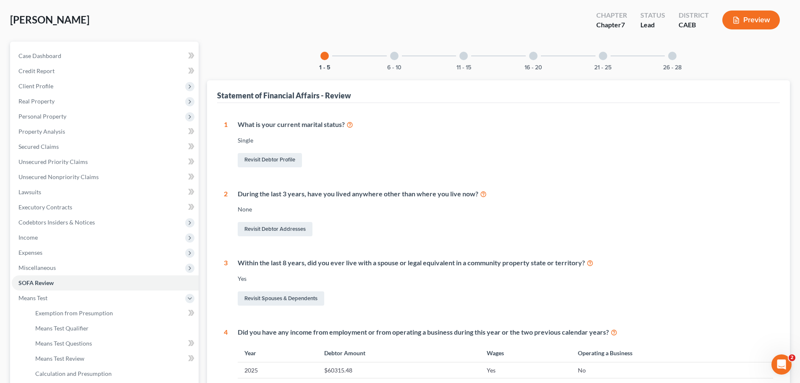
click at [394, 58] on div at bounding box center [394, 56] width 8 height 8
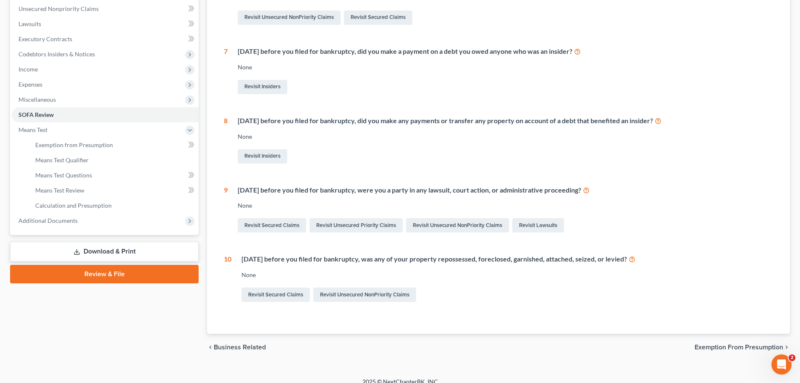
scroll to position [217, 0]
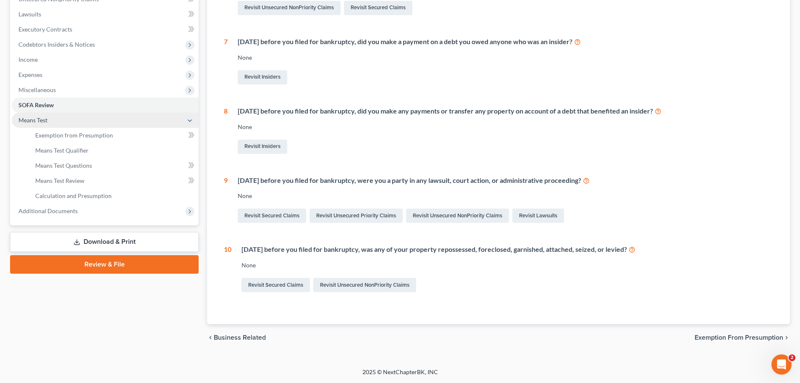
click at [55, 118] on span "Means Test" at bounding box center [105, 120] width 187 height 15
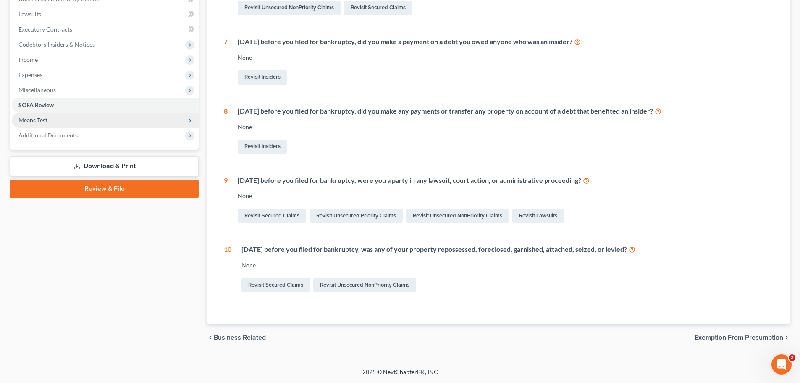
click at [55, 118] on span "Means Test" at bounding box center [105, 120] width 187 height 15
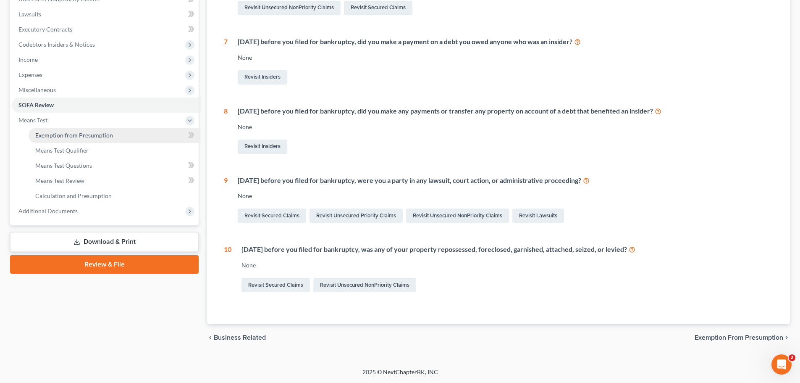
click at [61, 132] on span "Exemption from Presumption" at bounding box center [74, 134] width 78 height 7
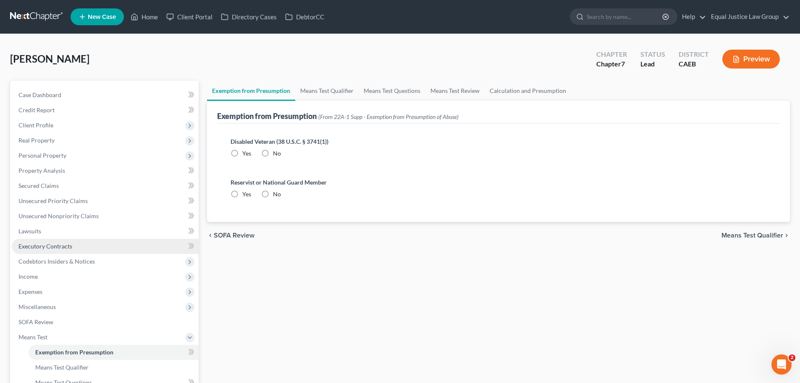
click at [42, 248] on span "Executory Contracts" at bounding box center [45, 245] width 54 height 7
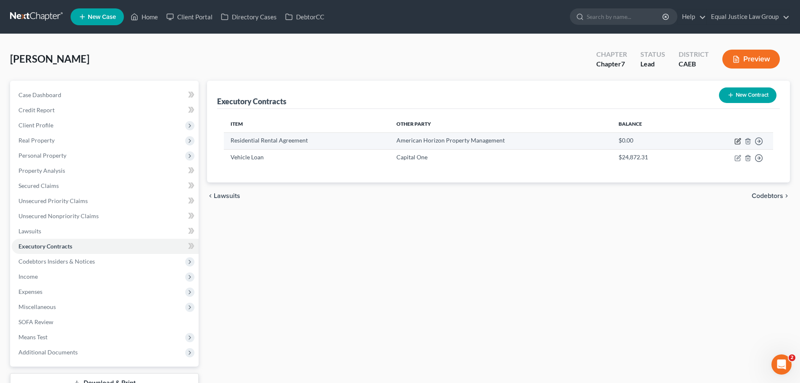
click at [738, 139] on icon "button" at bounding box center [738, 141] width 7 height 7
select select "3"
select select "4"
select select "2"
select select "0"
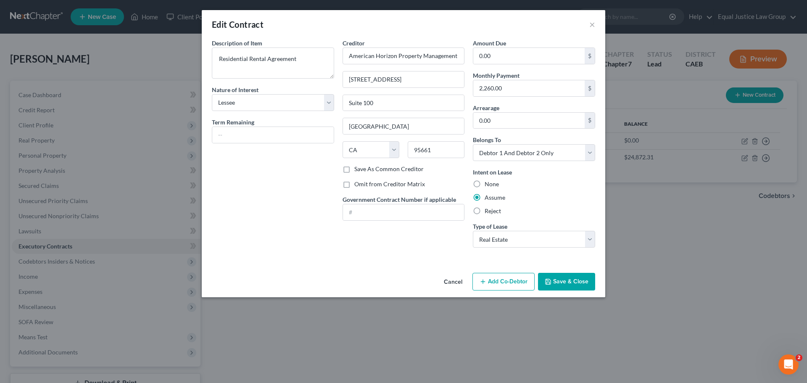
click at [452, 283] on button "Cancel" at bounding box center [453, 281] width 32 height 17
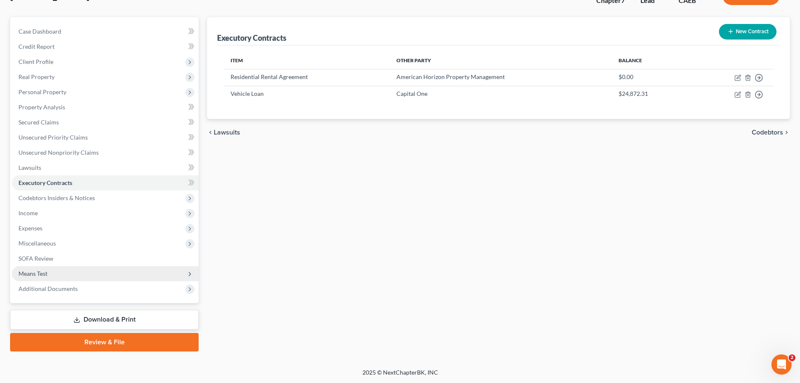
scroll to position [64, 0]
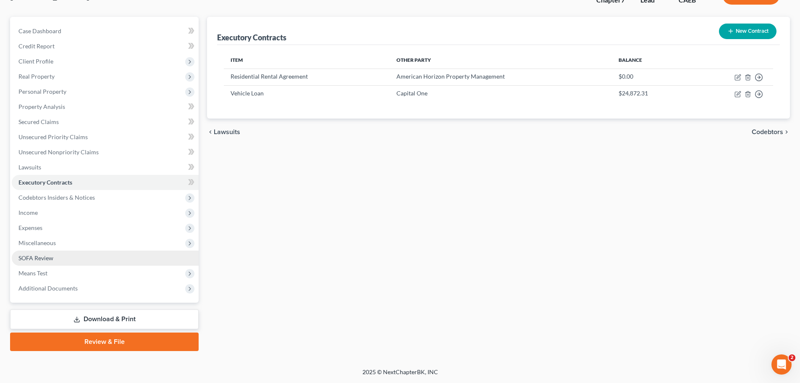
click at [45, 258] on span "SOFA Review" at bounding box center [35, 257] width 35 height 7
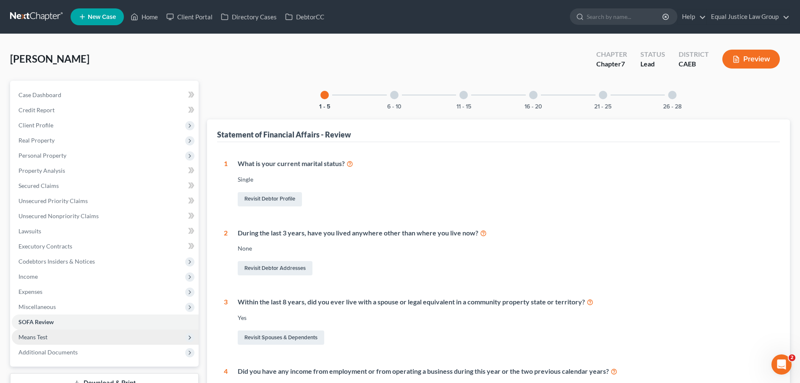
click at [40, 337] on span "Means Test" at bounding box center [32, 336] width 29 height 7
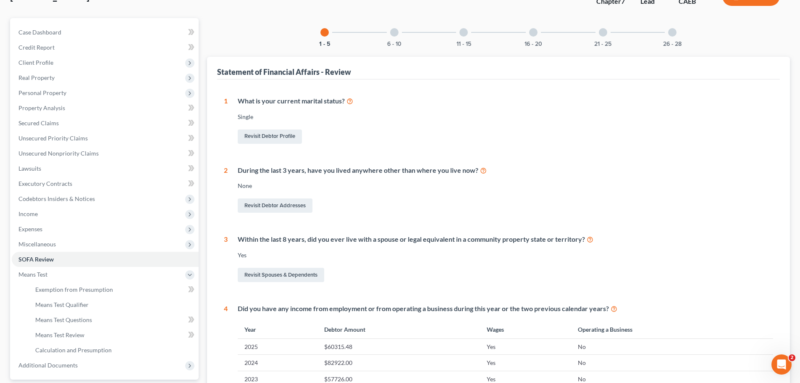
scroll to position [42, 0]
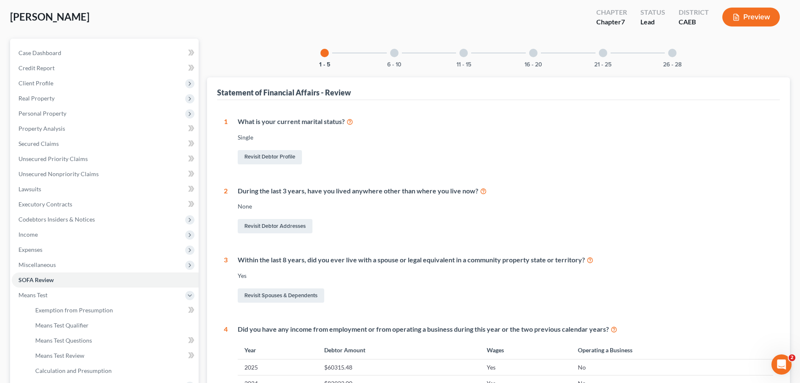
click at [396, 52] on div at bounding box center [394, 53] width 8 height 8
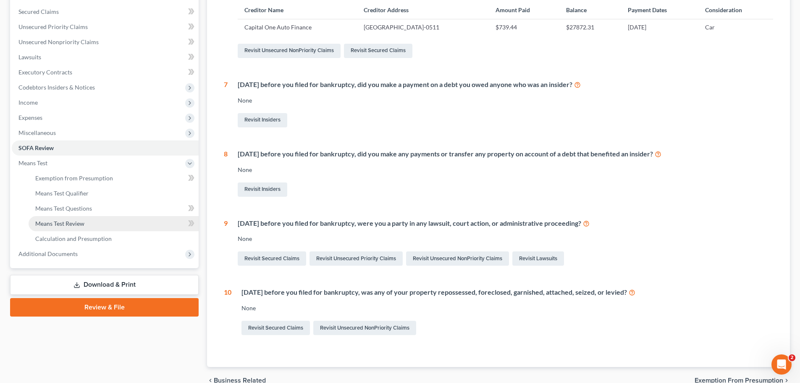
scroll to position [175, 0]
click at [65, 221] on span "Means Test Review" at bounding box center [59, 222] width 49 height 7
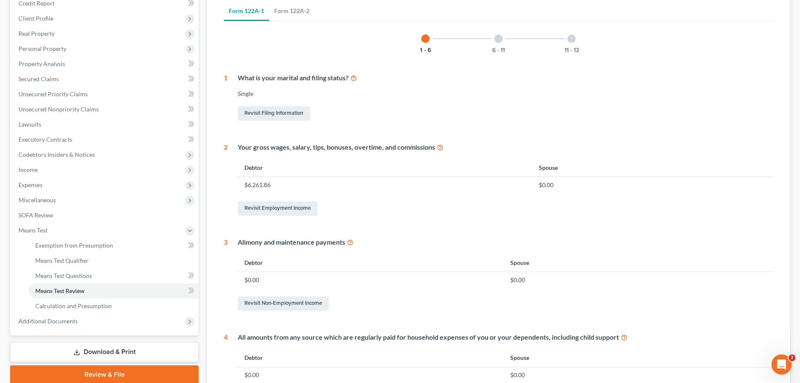
scroll to position [168, 0]
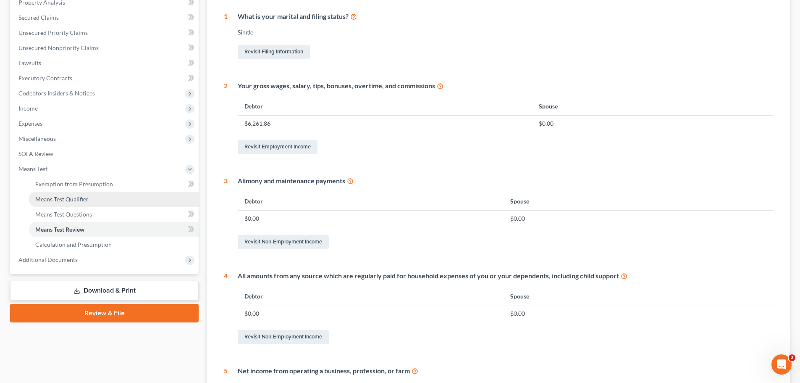
click at [70, 199] on span "Means Test Qualifier" at bounding box center [61, 198] width 53 height 7
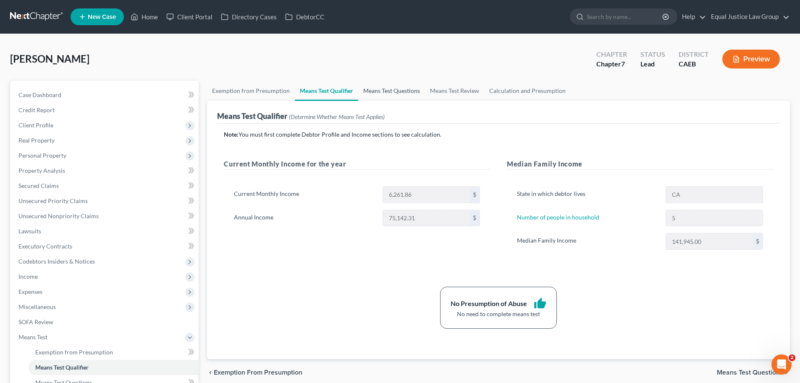
click at [390, 92] on link "Means Test Questions" at bounding box center [391, 91] width 67 height 20
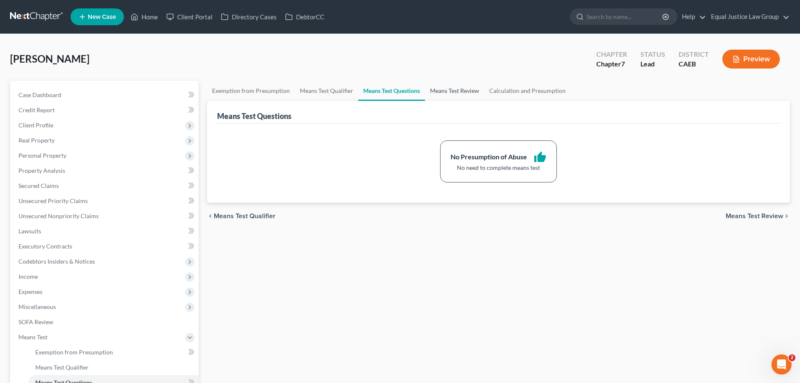
click at [450, 92] on link "Means Test Review" at bounding box center [454, 91] width 59 height 20
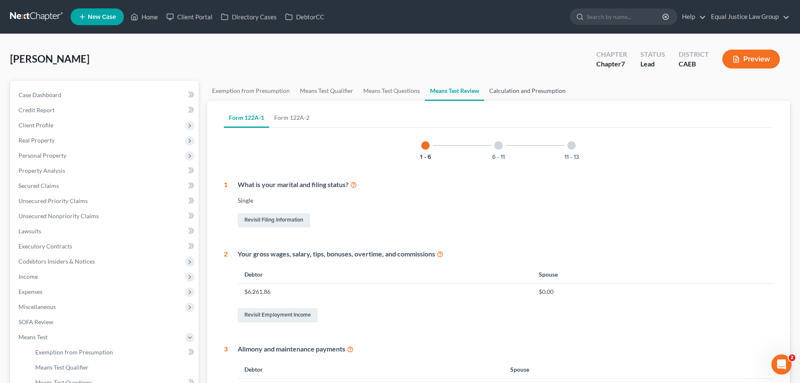
click at [527, 91] on link "Calculation and Presumption" at bounding box center [527, 91] width 87 height 20
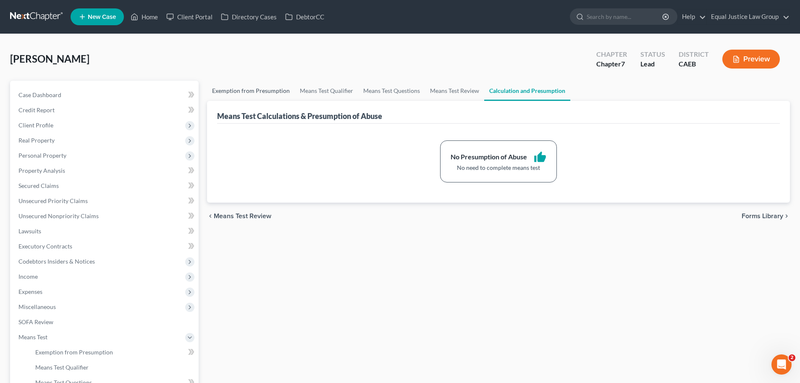
click at [234, 92] on link "Exemption from Presumption" at bounding box center [251, 91] width 88 height 20
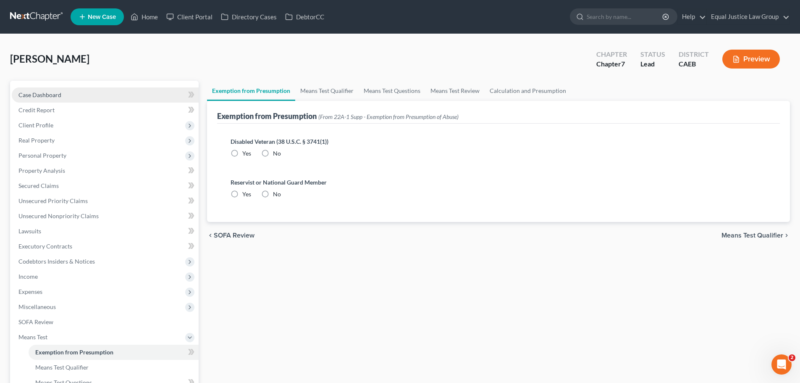
click at [48, 97] on span "Case Dashboard" at bounding box center [39, 94] width 43 height 7
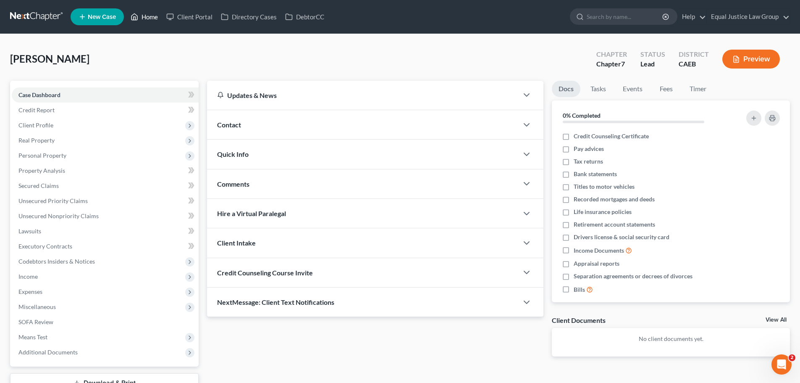
click at [150, 13] on link "Home" at bounding box center [144, 16] width 36 height 15
